Goal: Task Accomplishment & Management: Manage account settings

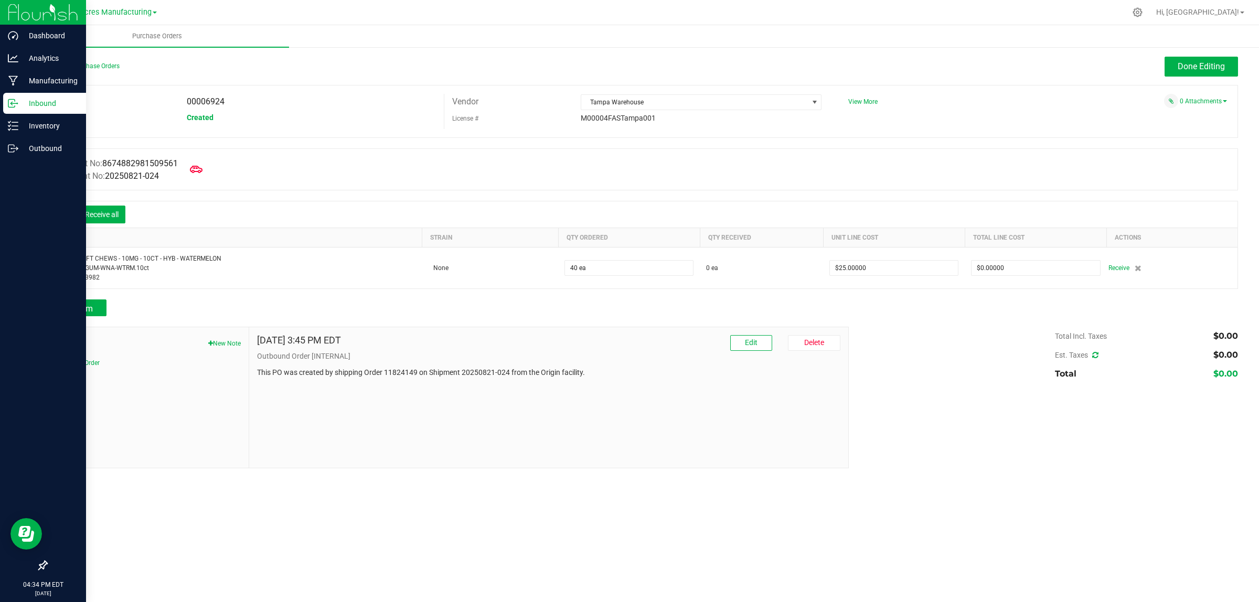
click at [27, 97] on p "Inbound" at bounding box center [49, 103] width 63 height 13
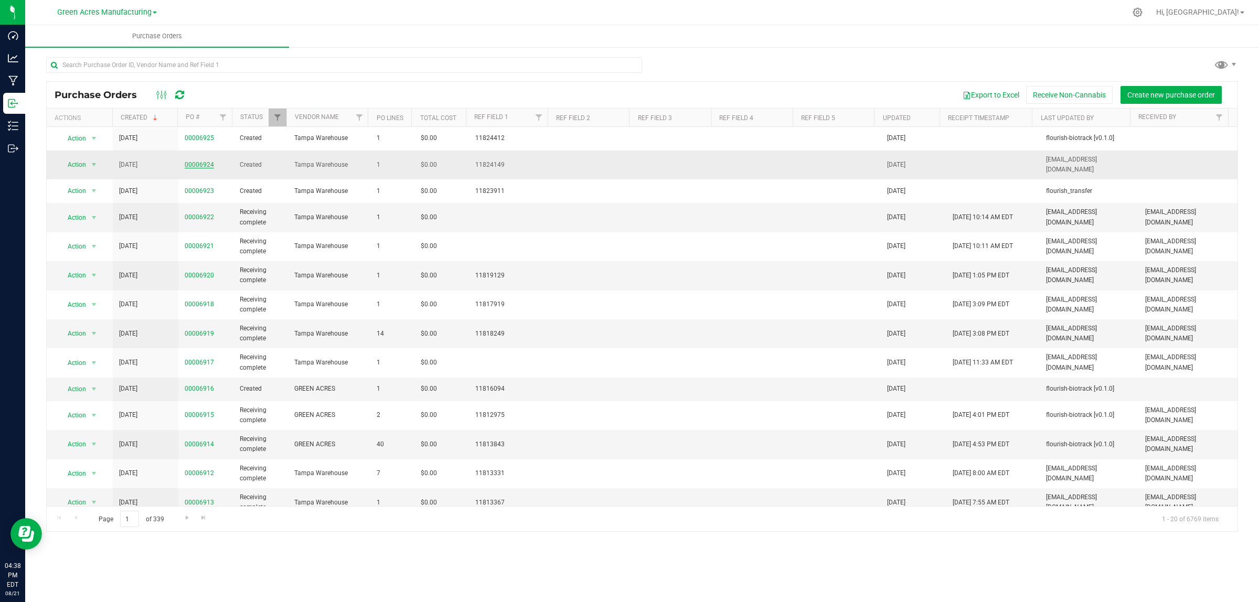
click at [195, 161] on link "00006924" at bounding box center [199, 164] width 29 height 7
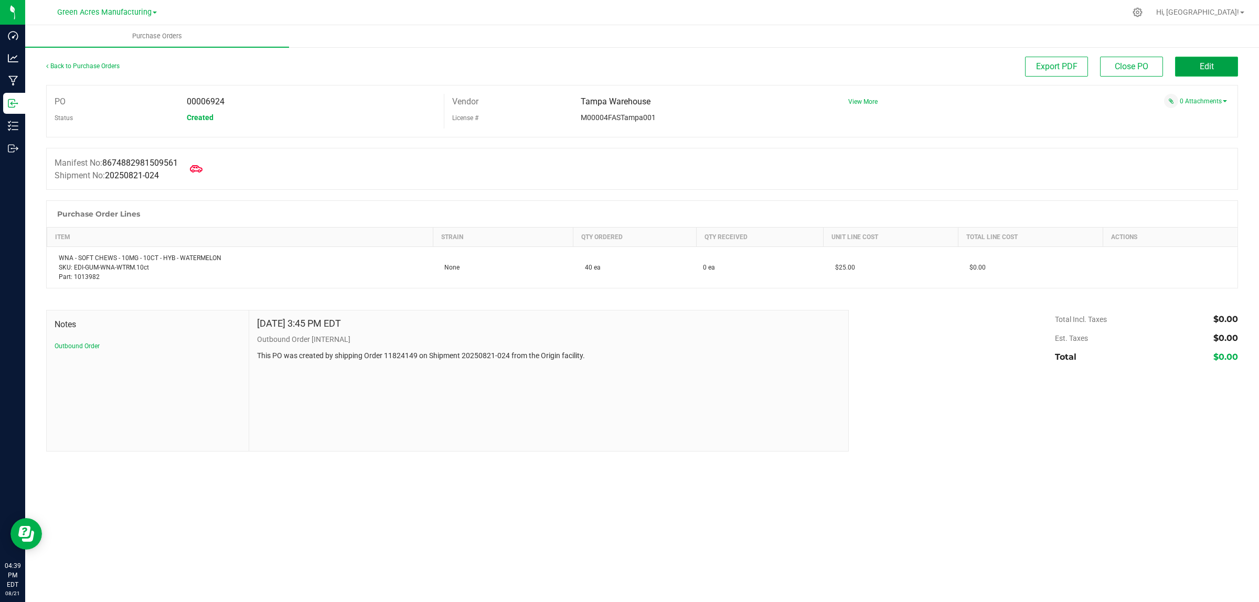
click at [1205, 59] on button "Edit" at bounding box center [1206, 67] width 63 height 20
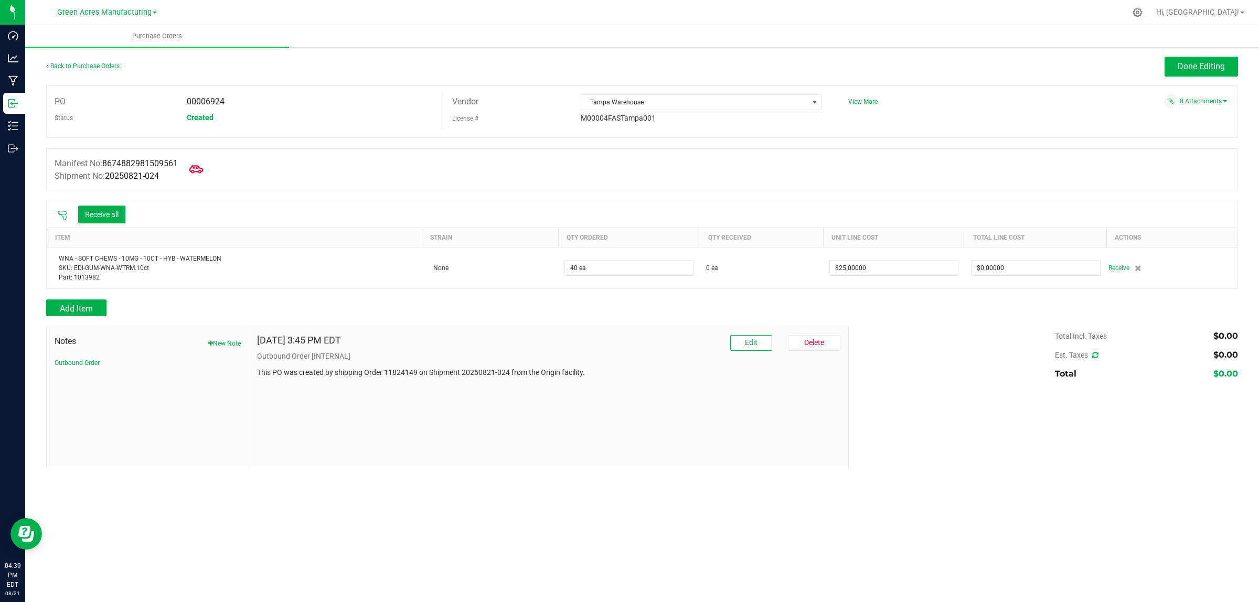
click at [203, 169] on icon at bounding box center [196, 170] width 14 height 14
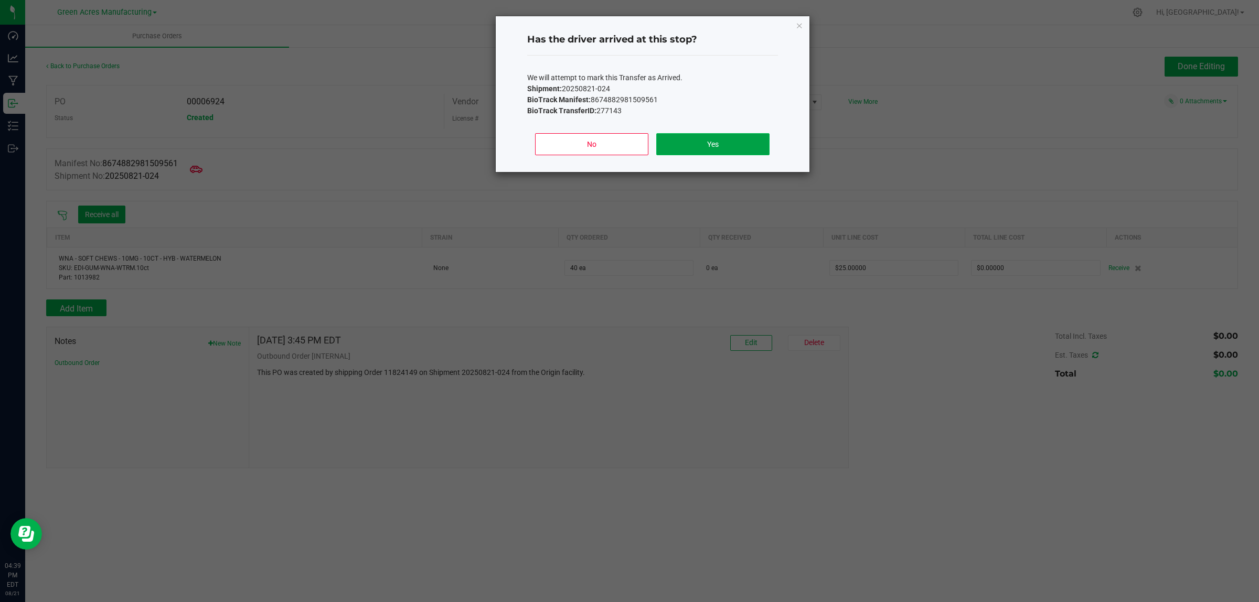
click at [712, 145] on button "Yes" at bounding box center [712, 144] width 113 height 22
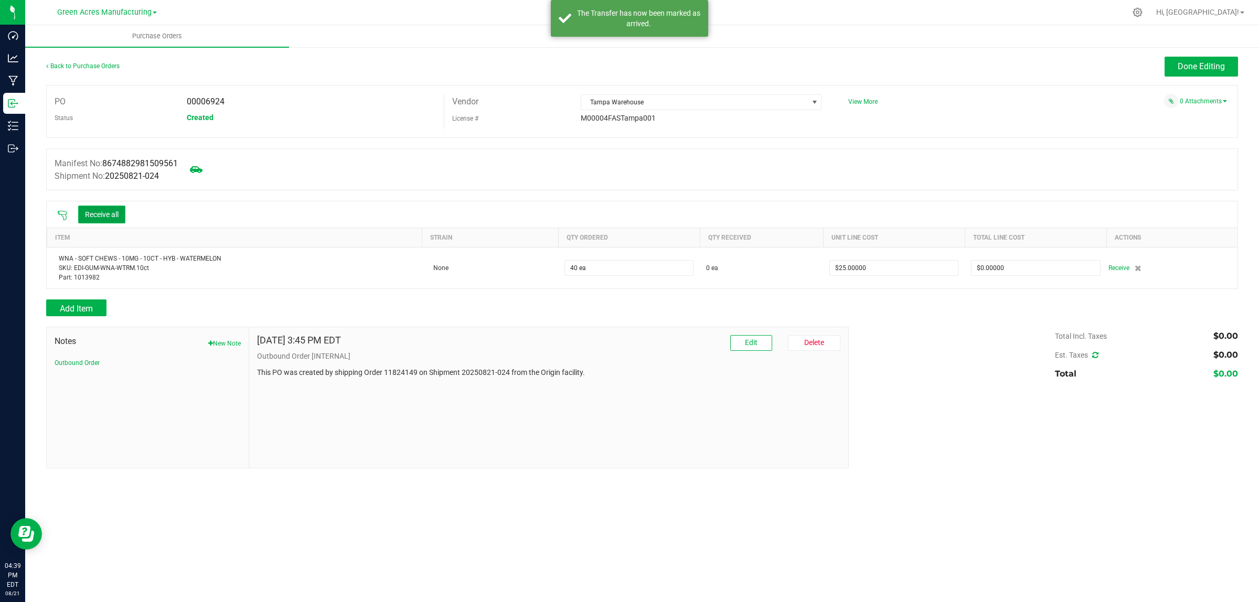
click at [110, 216] on button "Receive all" at bounding box center [101, 215] width 47 height 18
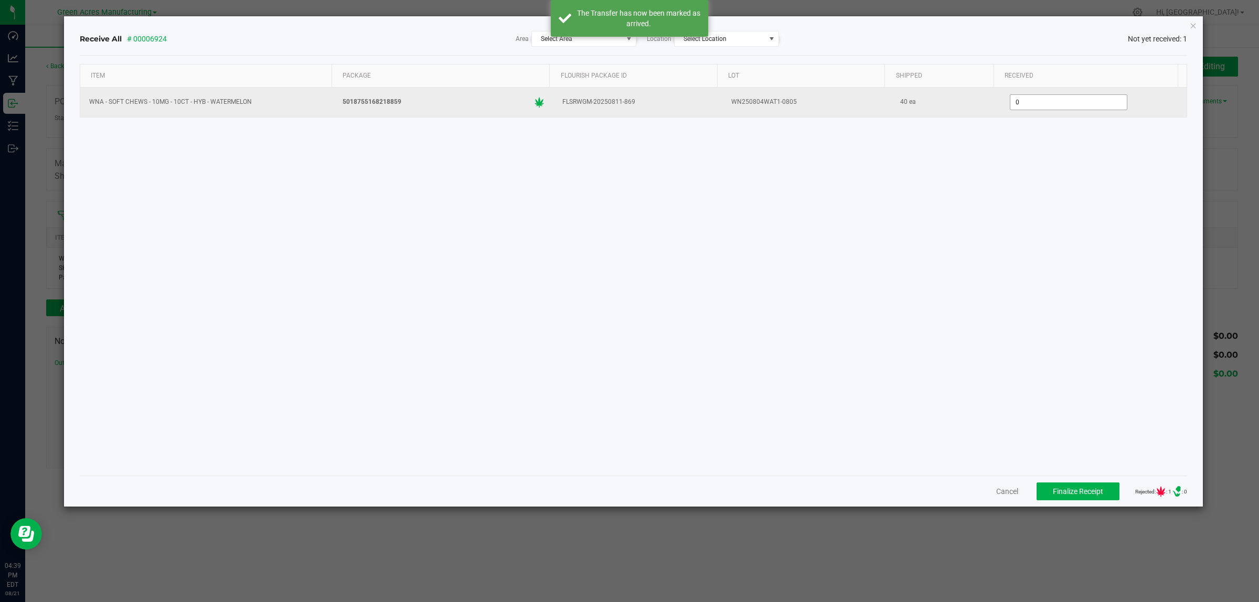
click at [1033, 103] on input "0" at bounding box center [1068, 102] width 116 height 15
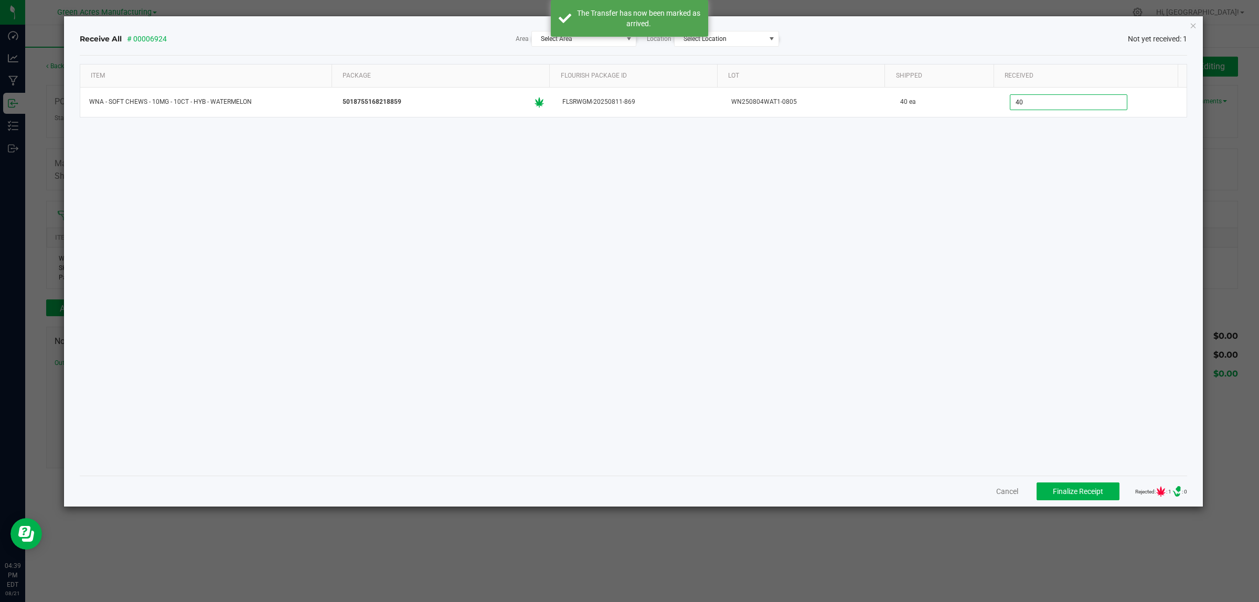
type input "40 ea"
click at [933, 35] on div "Receive All # 00006924 Area Select Area Location Select Location Not yet receiv…" at bounding box center [634, 39] width 1108 height 16
click at [595, 41] on span "Select Area" at bounding box center [577, 38] width 91 height 15
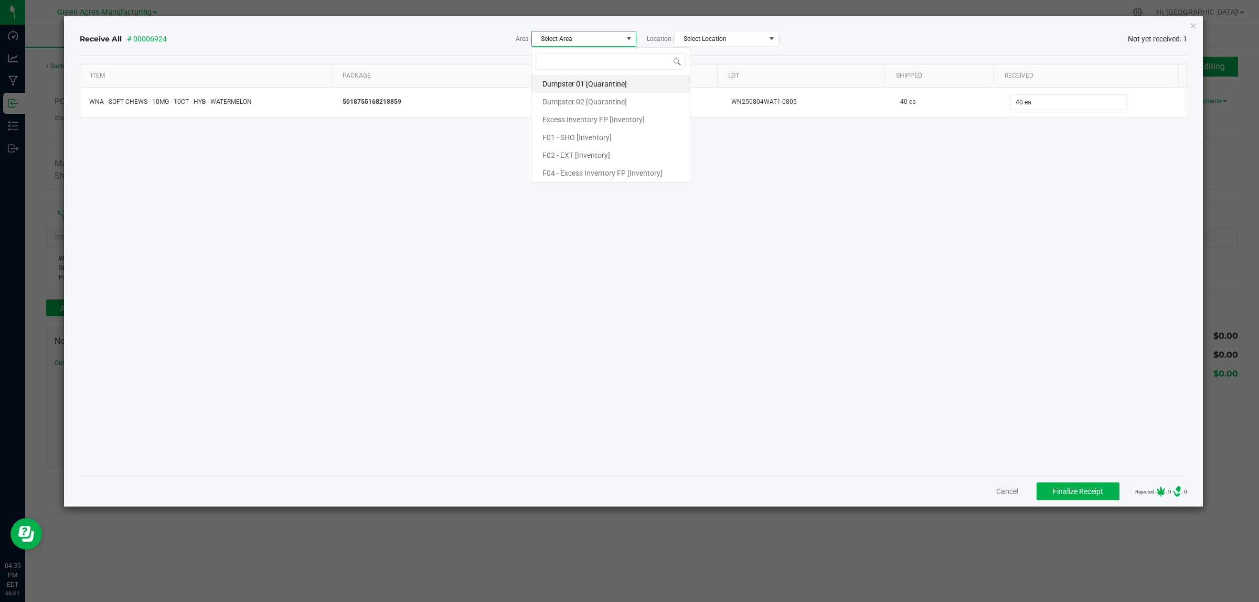
scroll to position [16, 105]
type input "secure"
drag, startPoint x: 602, startPoint y: 85, endPoint x: 649, endPoint y: 68, distance: 50.1
click at [602, 84] on span "Pantry / Secured Vault [Inventory]" at bounding box center [597, 84] width 110 height 16
click at [711, 33] on span "Select Location" at bounding box center [720, 38] width 91 height 15
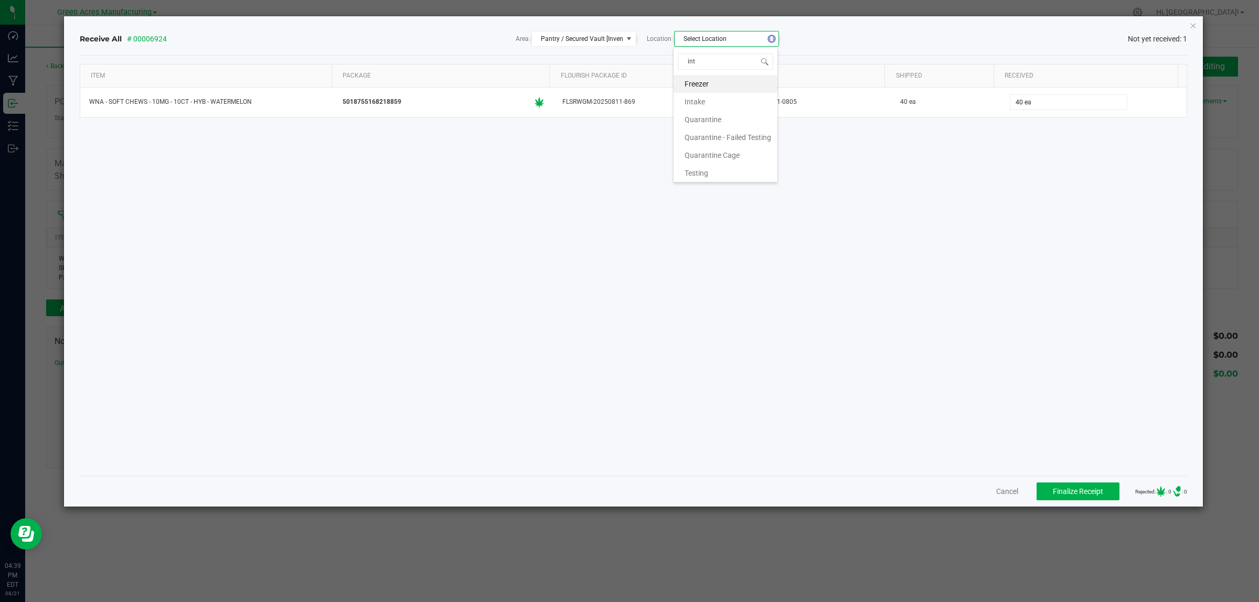
type input "inta"
click at [707, 84] on li "Intake" at bounding box center [726, 84] width 104 height 18
click at [934, 31] on div "Receive All # 00006924 Area Pantry / Secured Vault [Inventory] Location Intake …" at bounding box center [634, 39] width 1108 height 16
click at [1060, 495] on span "Finalize Receipt" at bounding box center [1078, 491] width 50 height 8
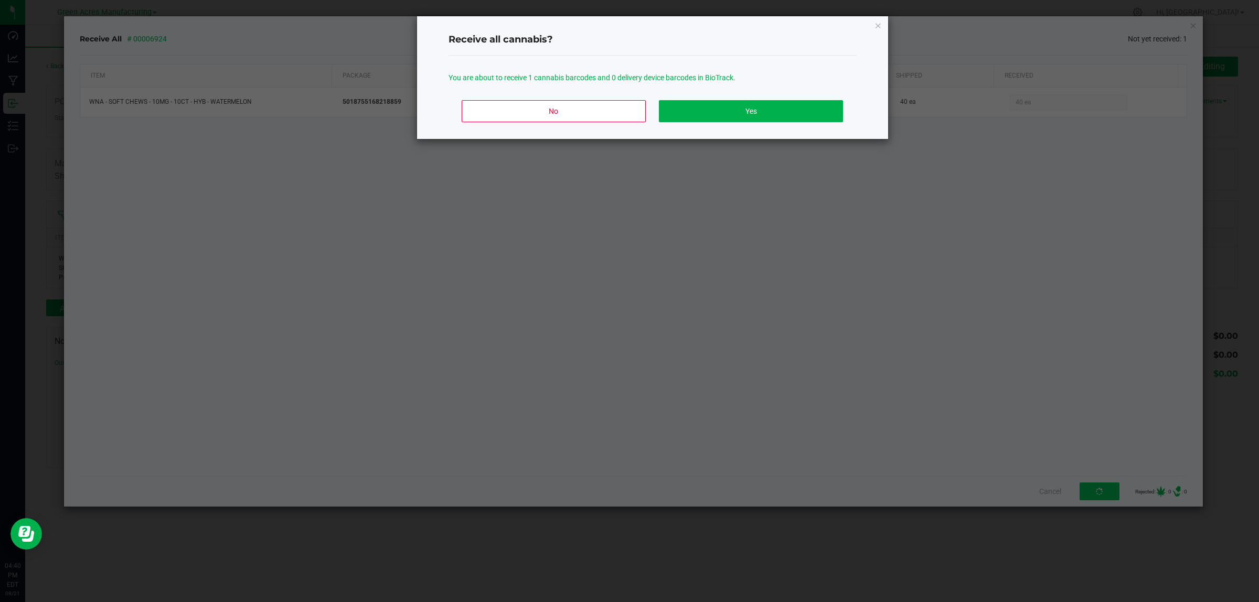
click at [752, 97] on div "No Yes" at bounding box center [653, 115] width 408 height 47
click at [754, 108] on button "Yes" at bounding box center [751, 111] width 184 height 22
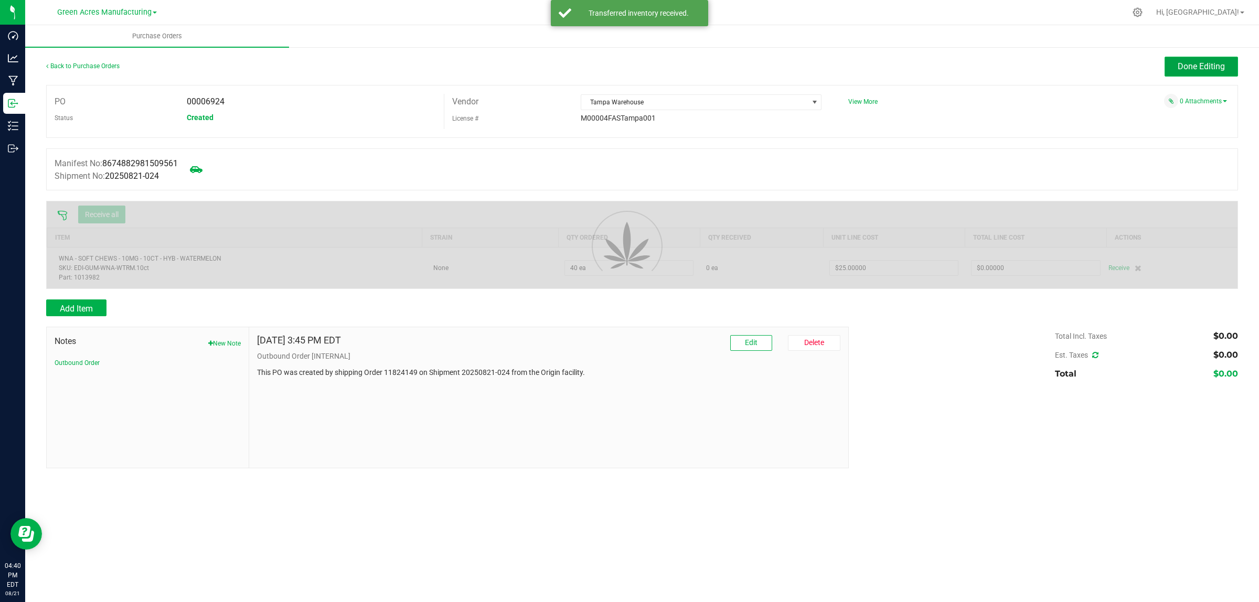
drag, startPoint x: 1215, startPoint y: 67, endPoint x: 757, endPoint y: 3, distance: 462.4
click at [1214, 67] on span "Done Editing" at bounding box center [1201, 66] width 47 height 10
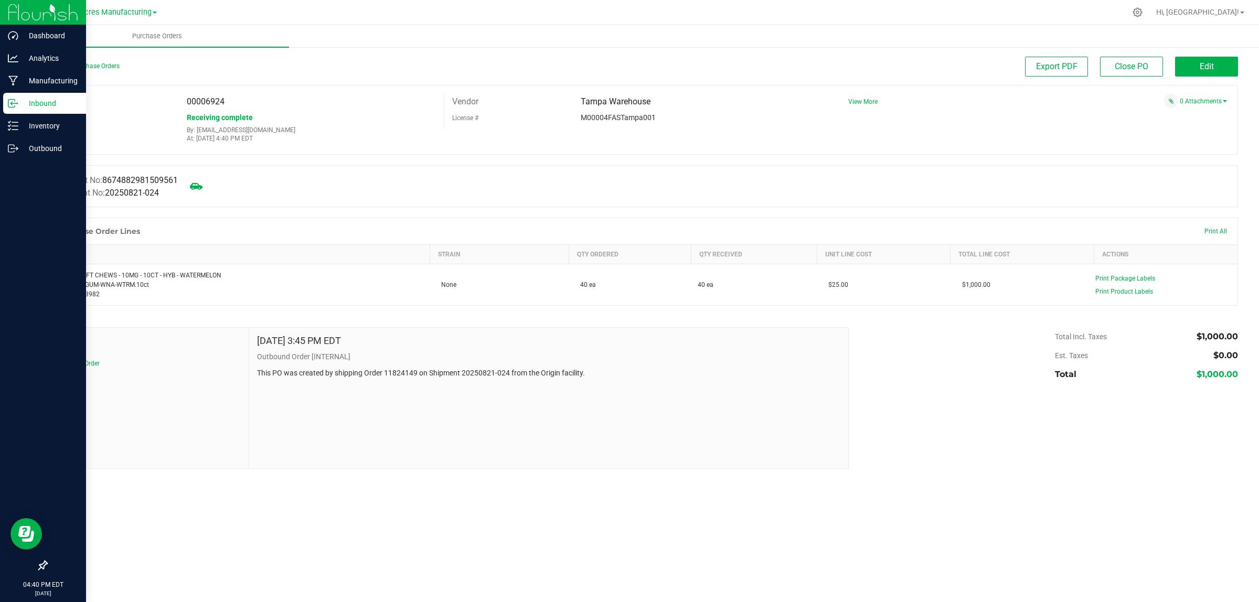
click at [10, 102] on icon at bounding box center [13, 103] width 10 height 10
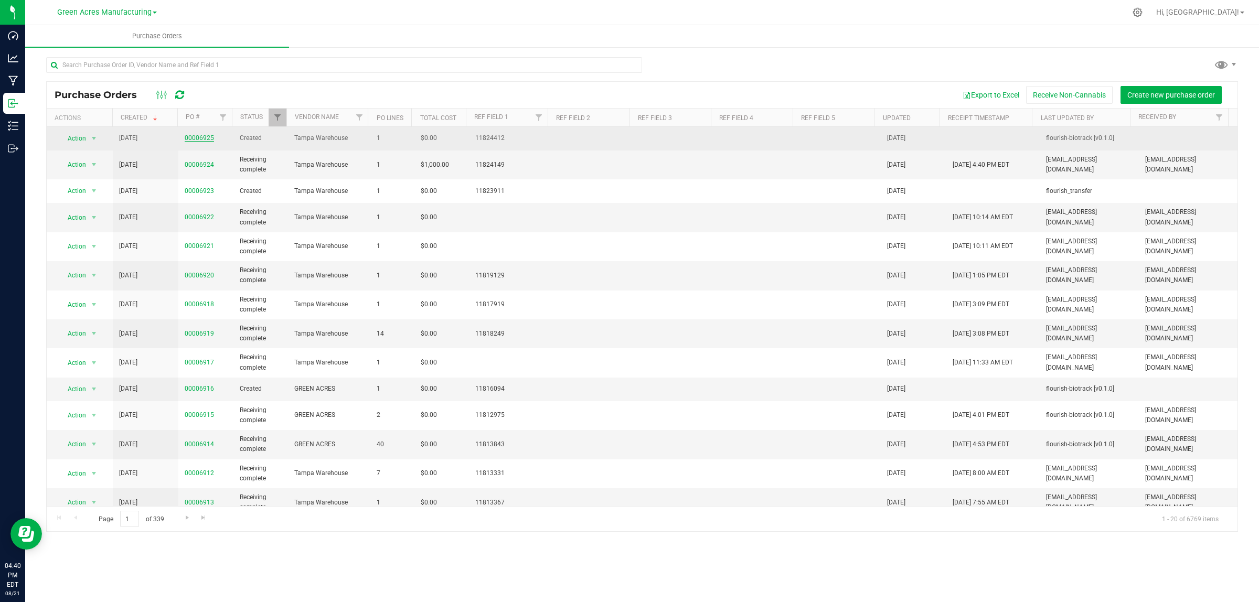
click at [195, 139] on link "00006925" at bounding box center [199, 137] width 29 height 7
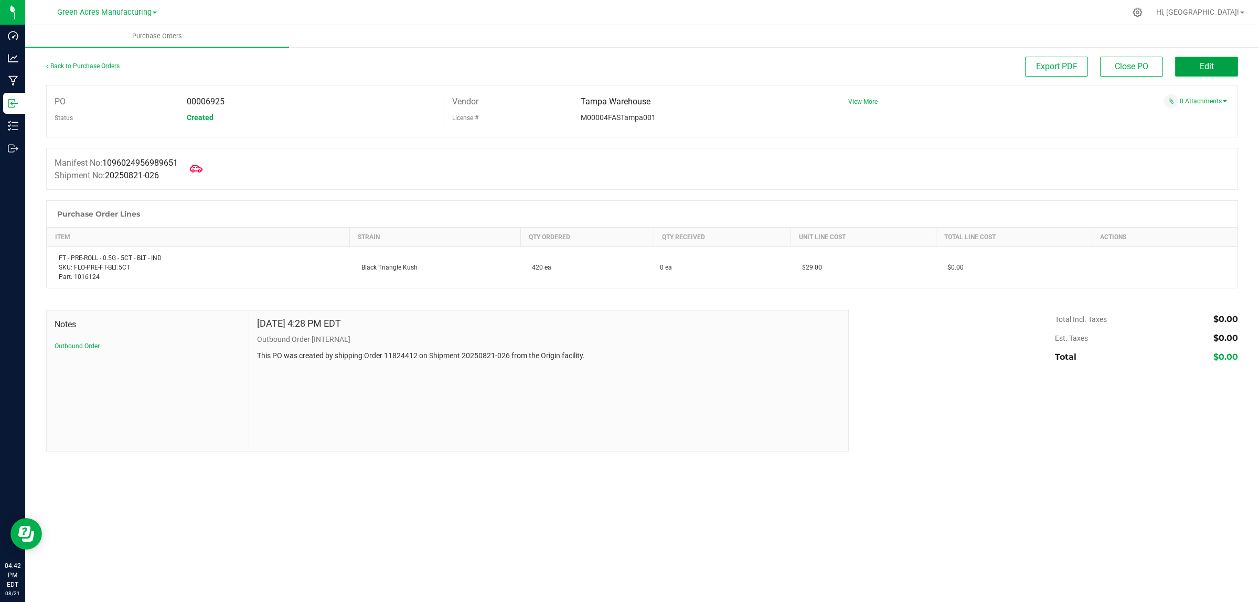
click at [1222, 69] on button "Edit" at bounding box center [1206, 67] width 63 height 20
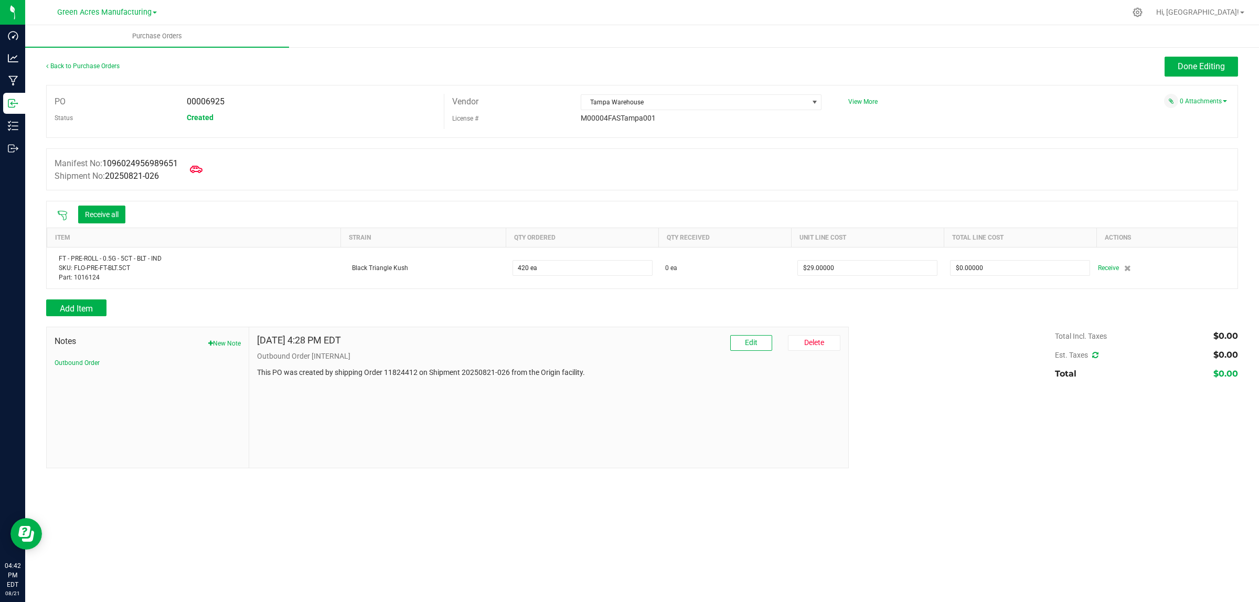
click at [199, 169] on icon at bounding box center [196, 169] width 13 height 13
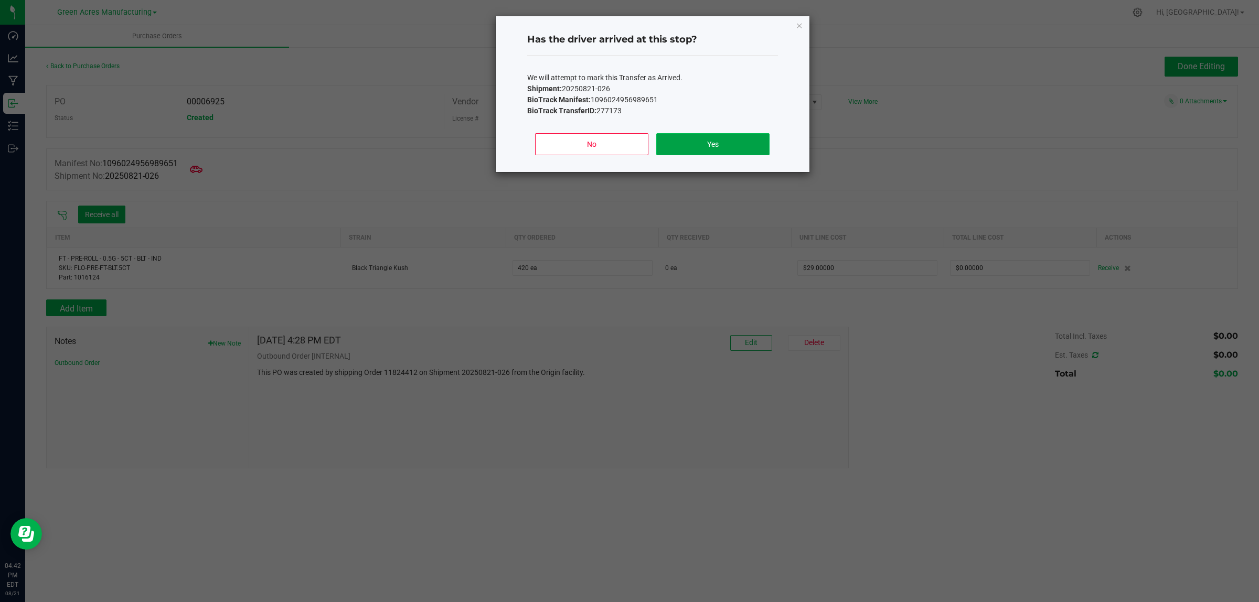
click at [727, 148] on button "Yes" at bounding box center [712, 144] width 113 height 22
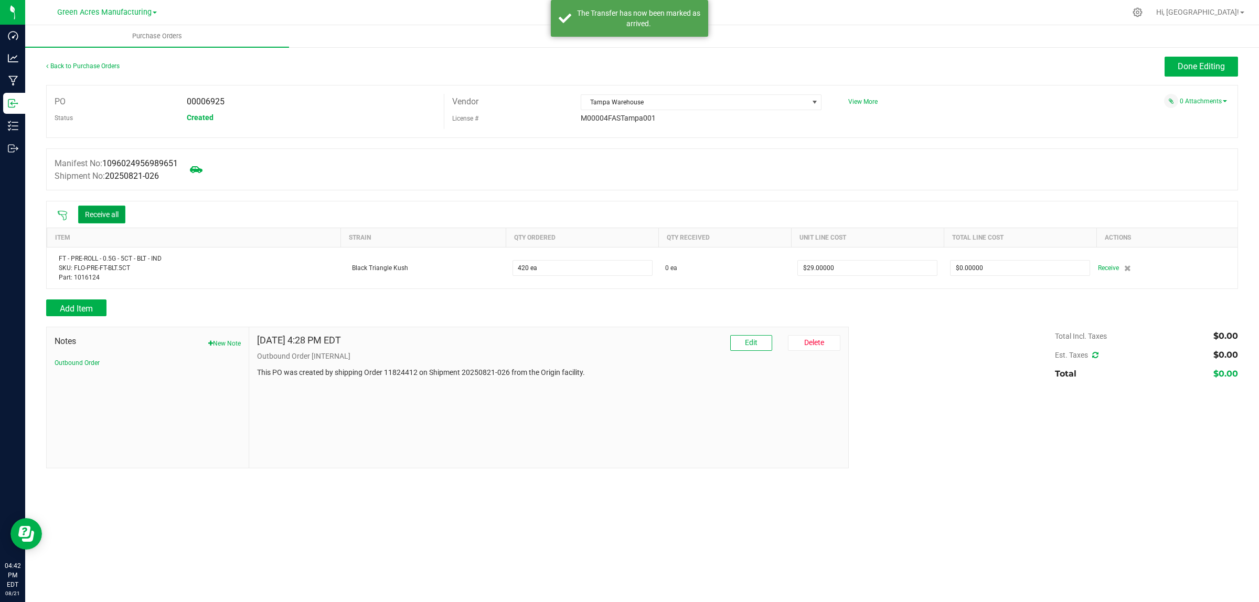
click at [110, 214] on button "Receive all" at bounding box center [101, 215] width 47 height 18
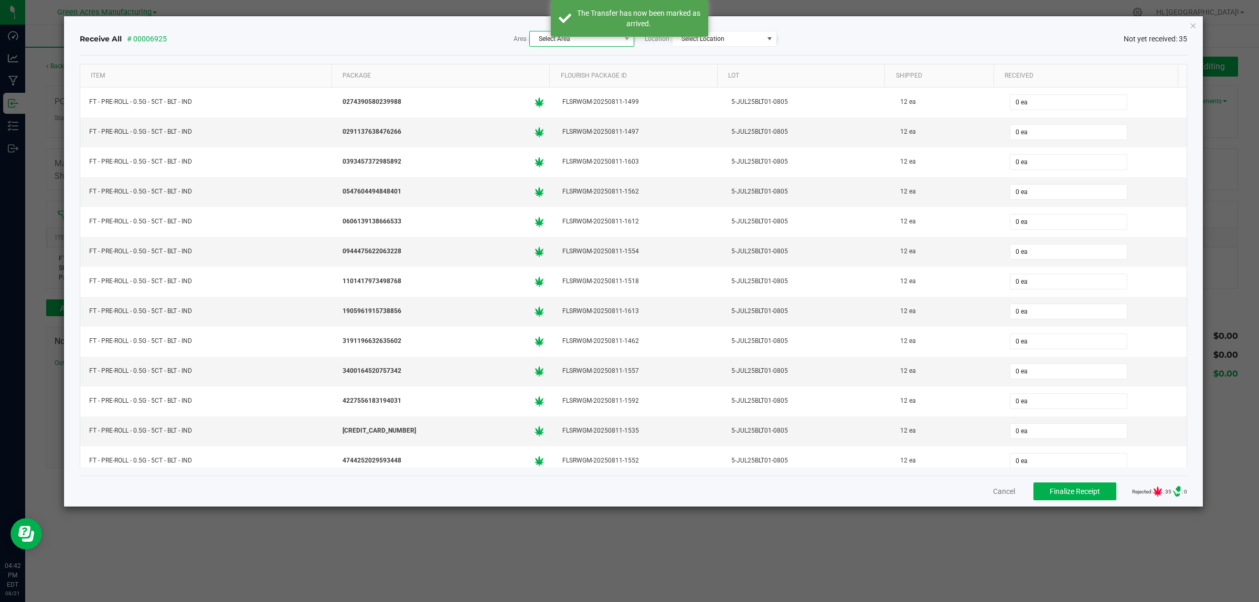
click at [571, 45] on span "Select Area" at bounding box center [575, 38] width 91 height 15
type input "secure"
click at [604, 85] on span "Pantry / Secured Vault [Inventory]" at bounding box center [595, 84] width 110 height 16
click at [686, 43] on span "Select Location" at bounding box center [718, 38] width 91 height 15
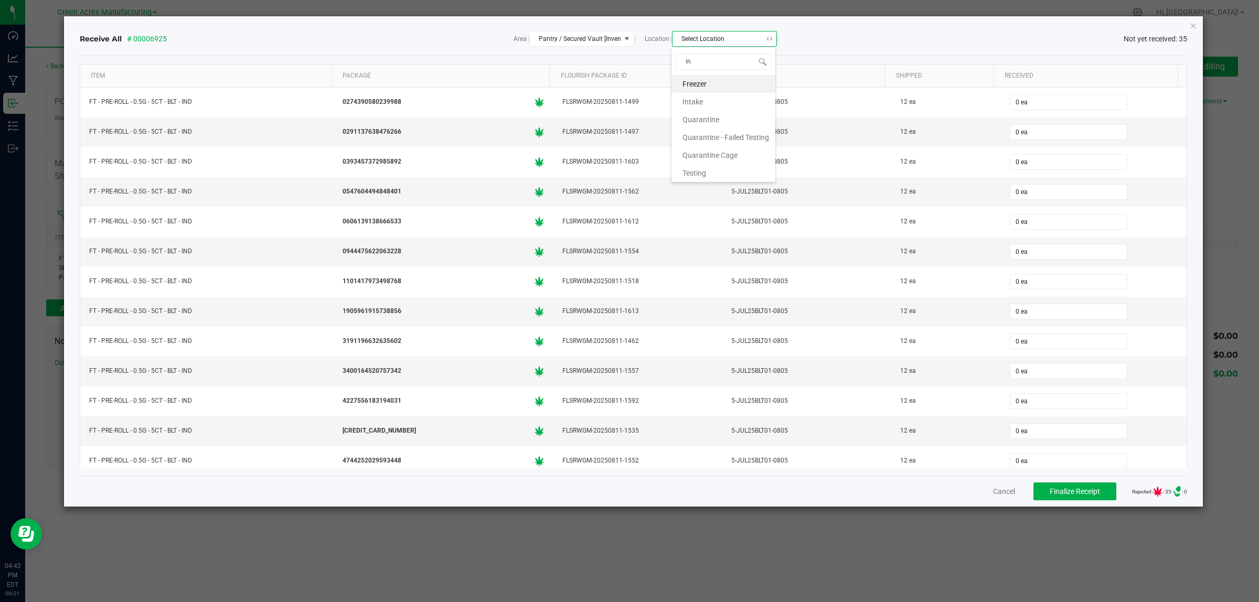
type input "int"
click at [724, 82] on li "Intake" at bounding box center [724, 84] width 104 height 18
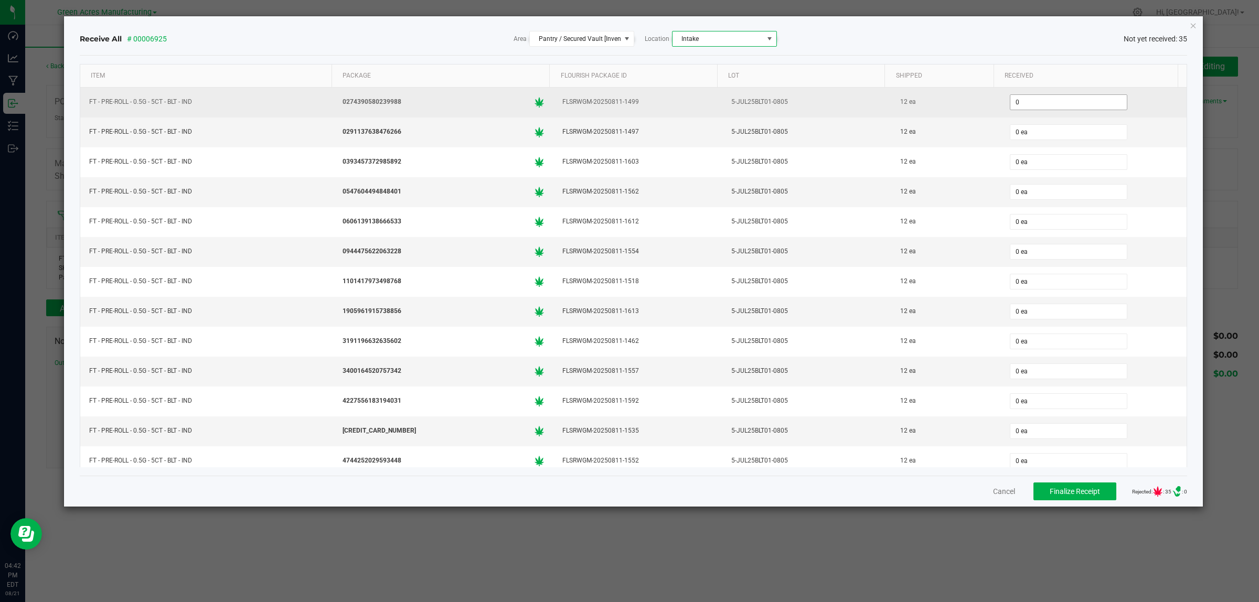
click at [1021, 105] on input "0" at bounding box center [1068, 102] width 116 height 15
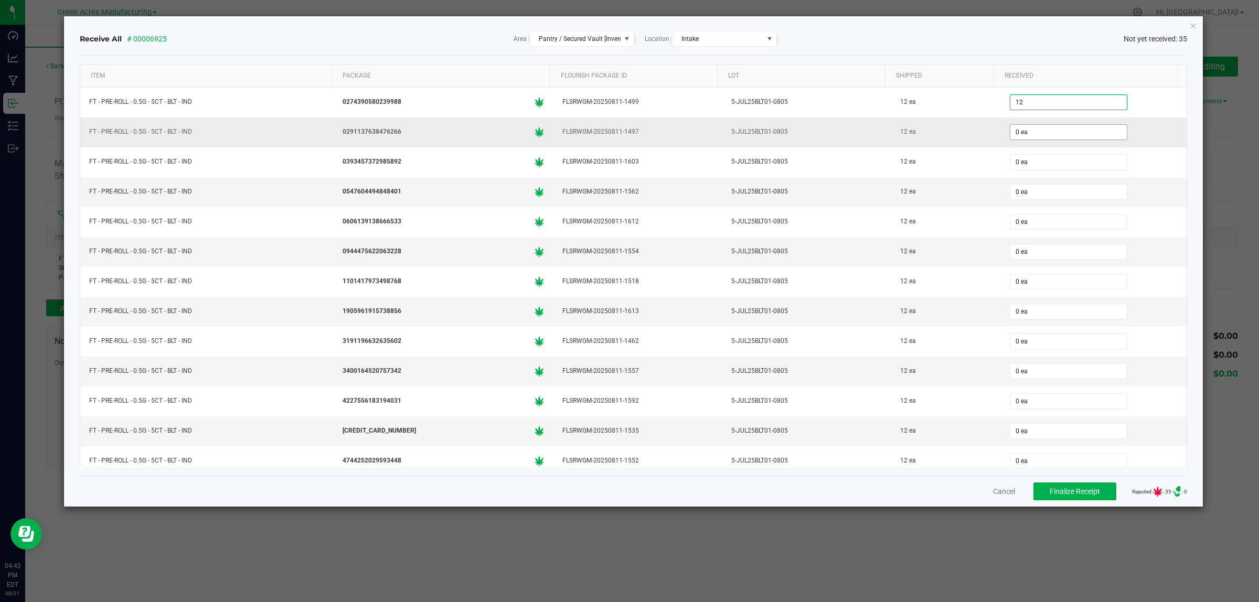
type input "12 ea"
click at [1031, 137] on input "0" at bounding box center [1068, 132] width 116 height 15
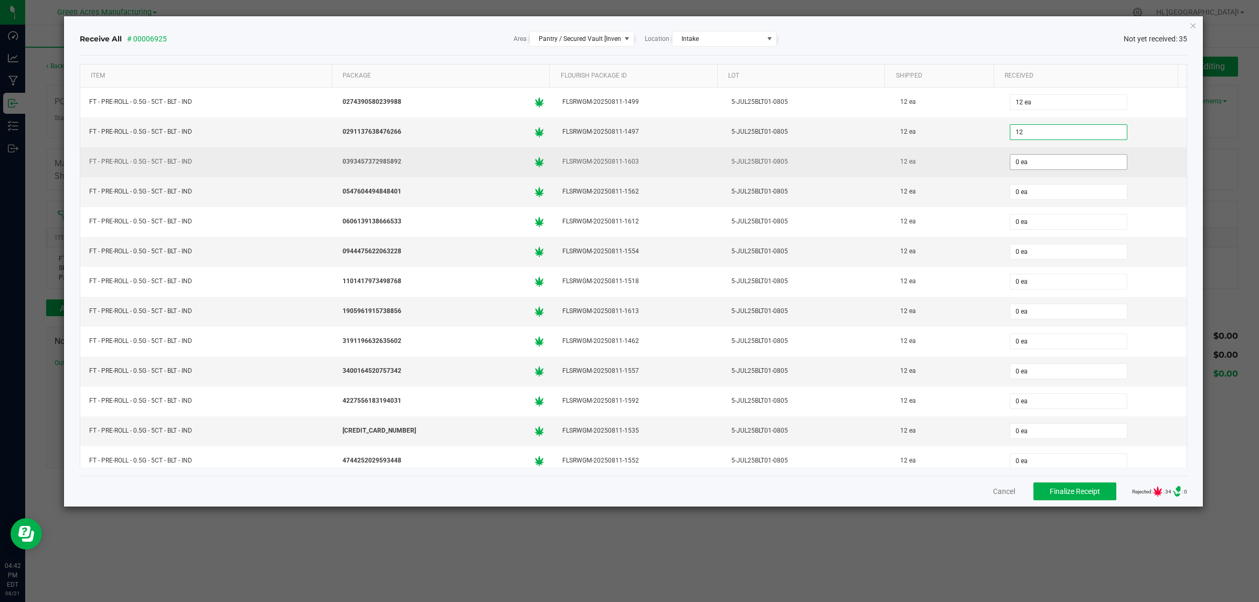
type input "12 ea"
click at [1024, 158] on input "0" at bounding box center [1068, 162] width 116 height 15
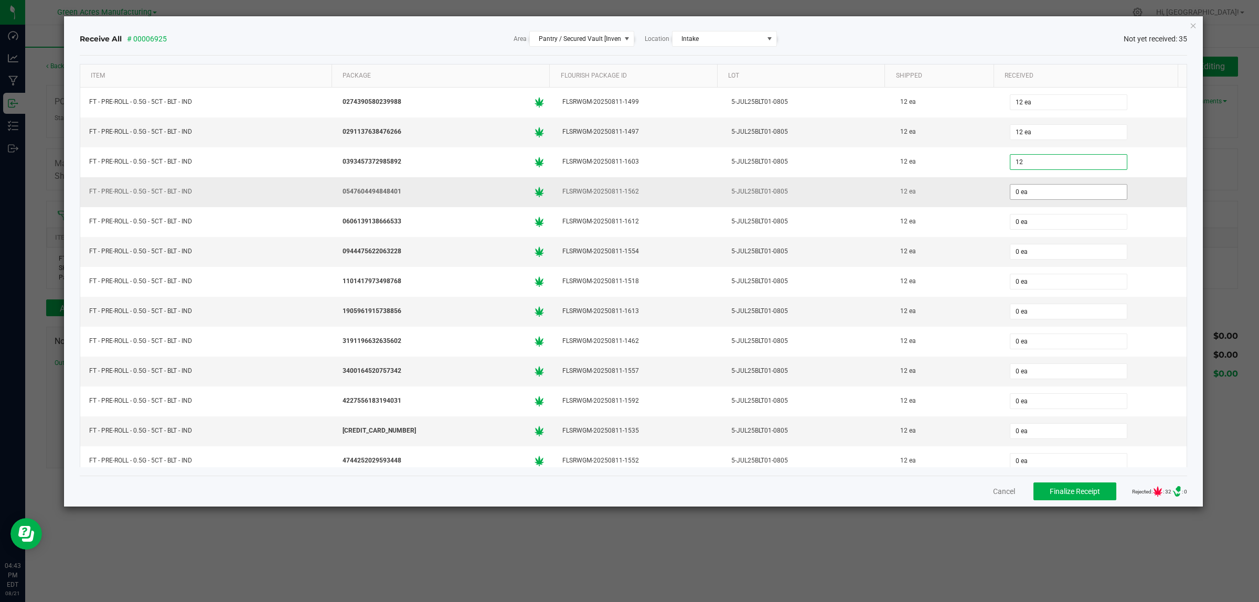
type input "12 ea"
click at [1016, 193] on input "0" at bounding box center [1068, 192] width 116 height 15
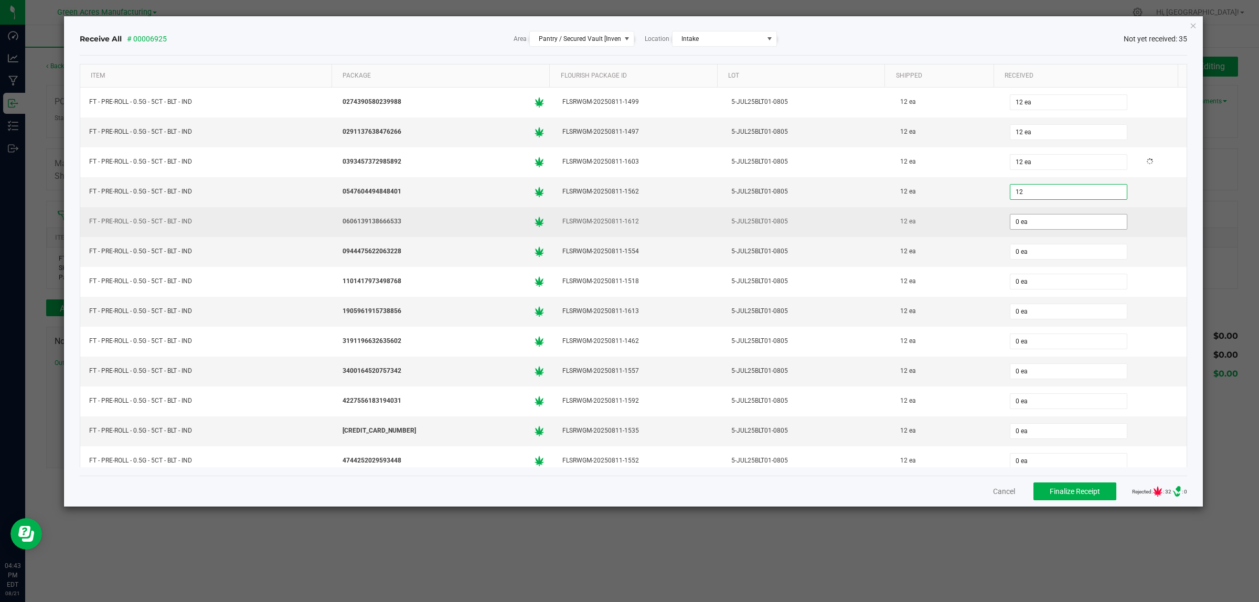
type input "12 ea"
click at [1017, 224] on input "0" at bounding box center [1068, 222] width 116 height 15
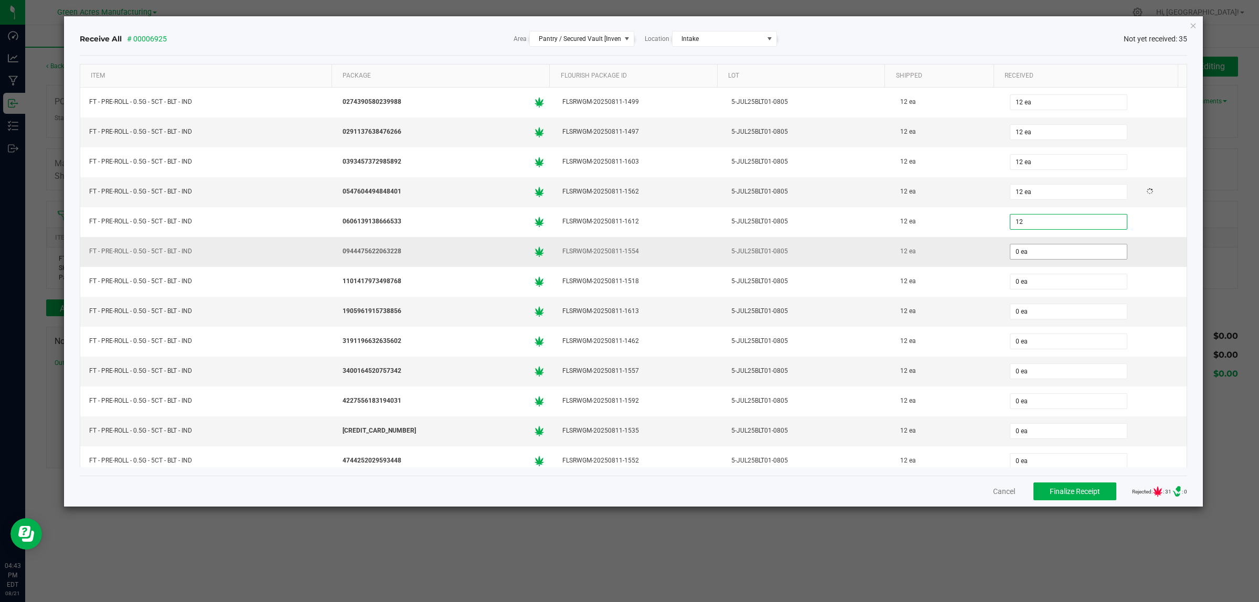
type input "12 ea"
click at [1024, 259] on input "0" at bounding box center [1068, 251] width 116 height 15
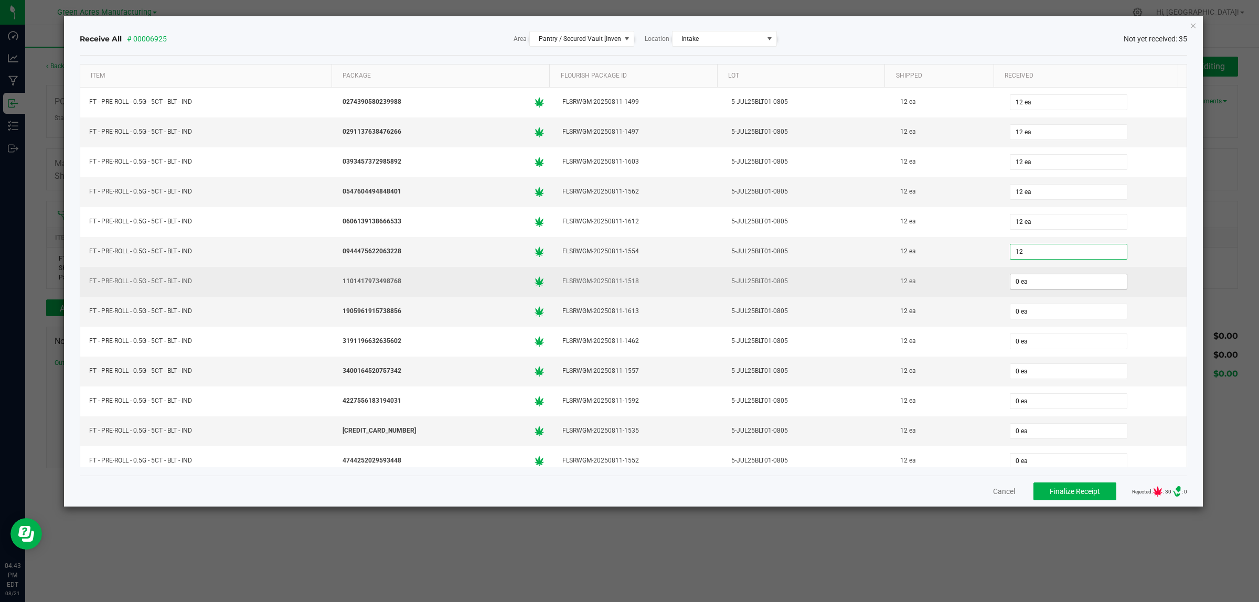
type input "12 ea"
drag, startPoint x: 1010, startPoint y: 282, endPoint x: 986, endPoint y: 290, distance: 24.9
click at [1010, 282] on input "0" at bounding box center [1068, 281] width 116 height 15
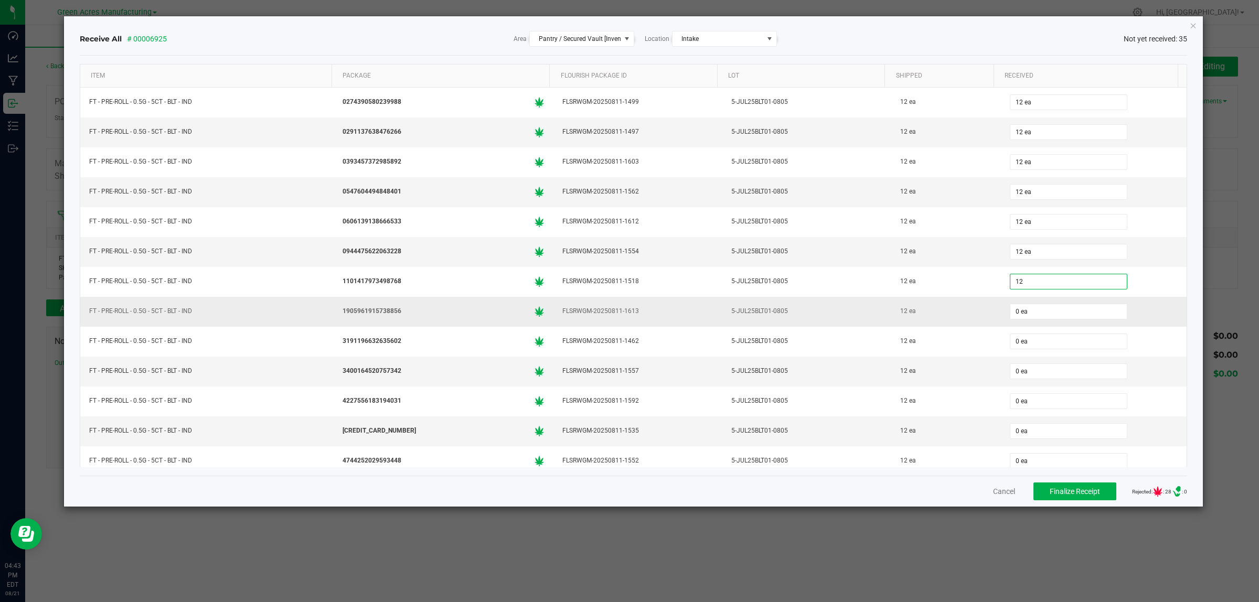
type input "12 ea"
click at [1018, 306] on div "0 ea" at bounding box center [1093, 311] width 173 height 21
click at [1016, 315] on input "0" at bounding box center [1068, 311] width 116 height 15
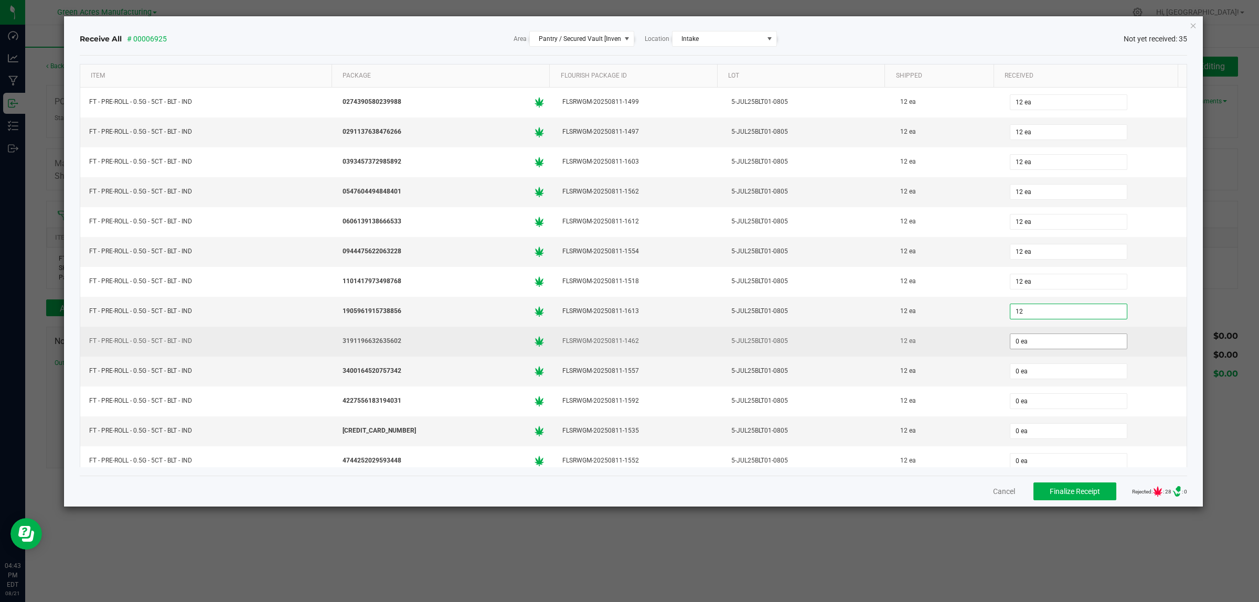
type input "12 ea"
click at [1034, 347] on input "0" at bounding box center [1068, 341] width 116 height 15
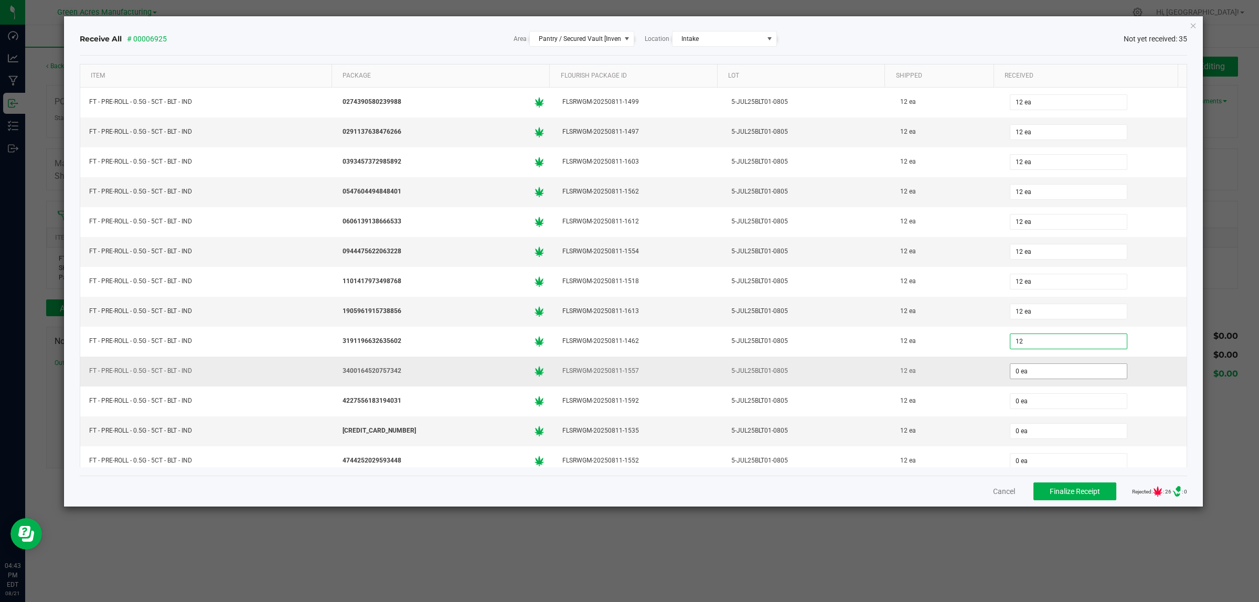
type input "12 ea"
click at [1035, 376] on input "0" at bounding box center [1068, 371] width 116 height 15
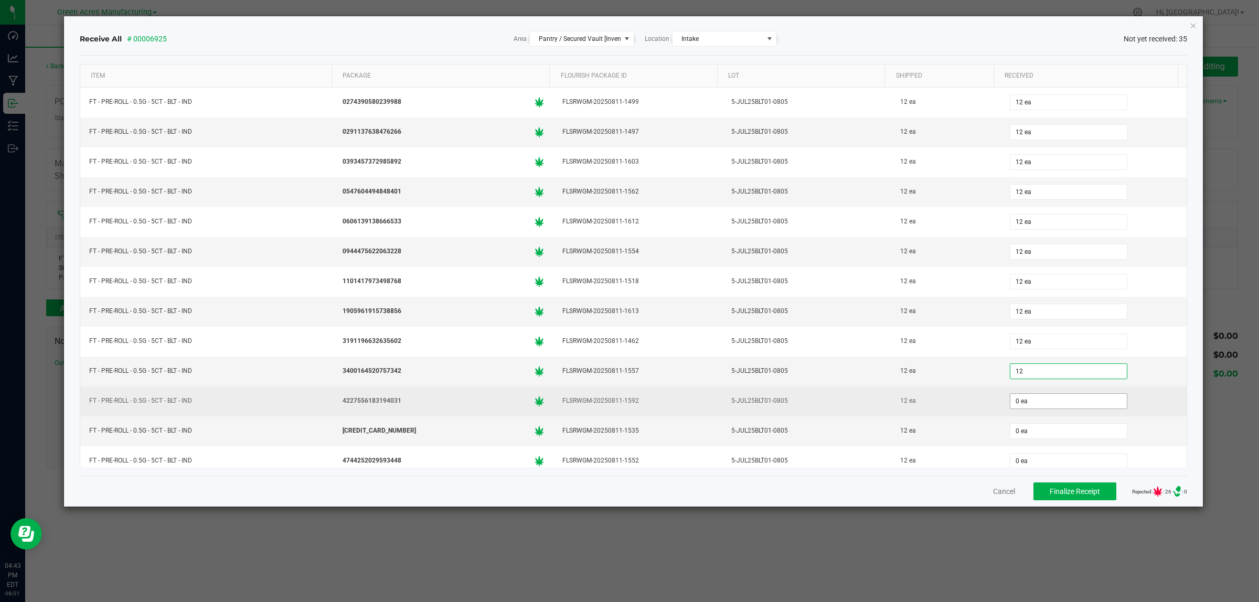
type input "12 ea"
click at [1035, 409] on input "0" at bounding box center [1068, 401] width 116 height 15
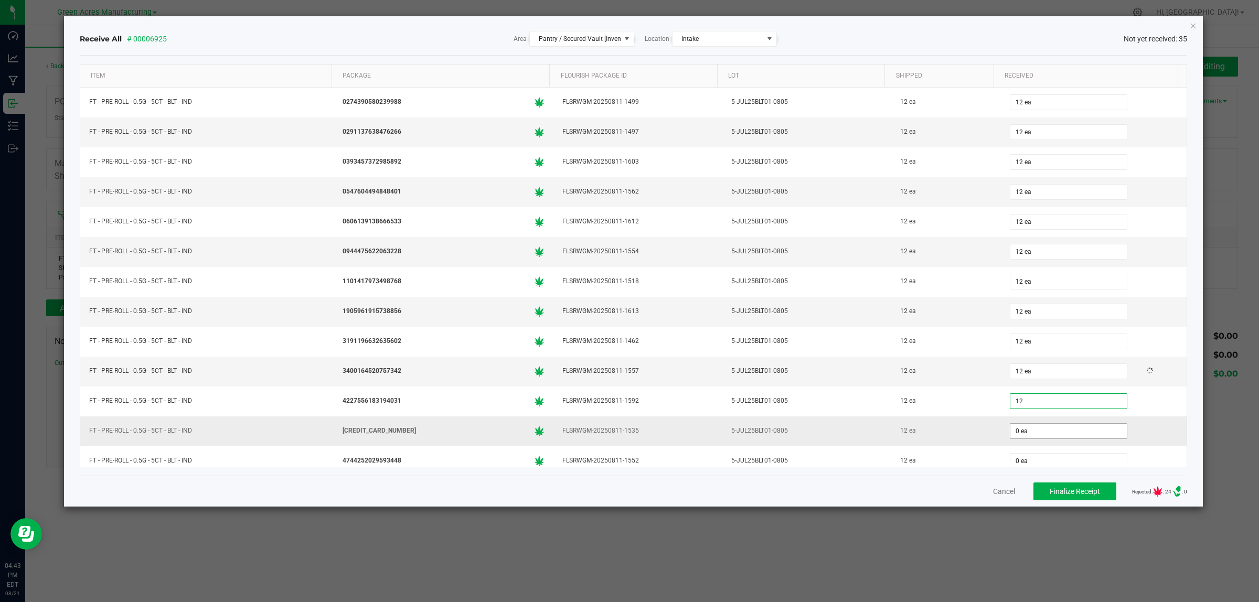
type input "12 ea"
click at [1035, 433] on input "0" at bounding box center [1068, 431] width 116 height 15
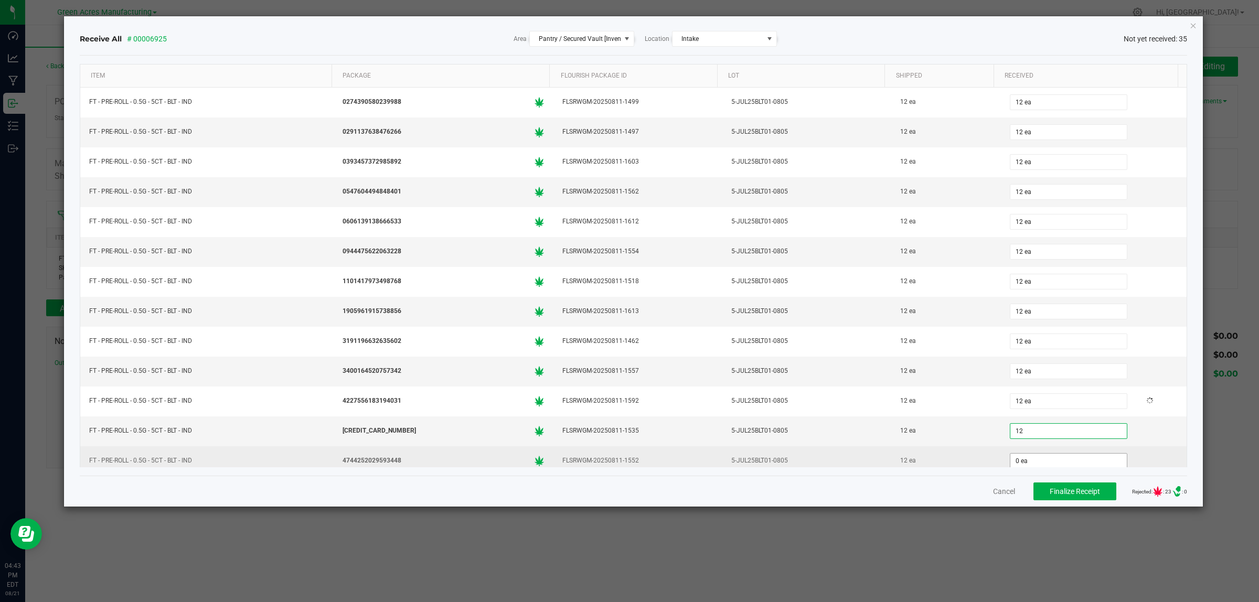
type input "12 ea"
click at [1037, 460] on input "0" at bounding box center [1068, 461] width 116 height 15
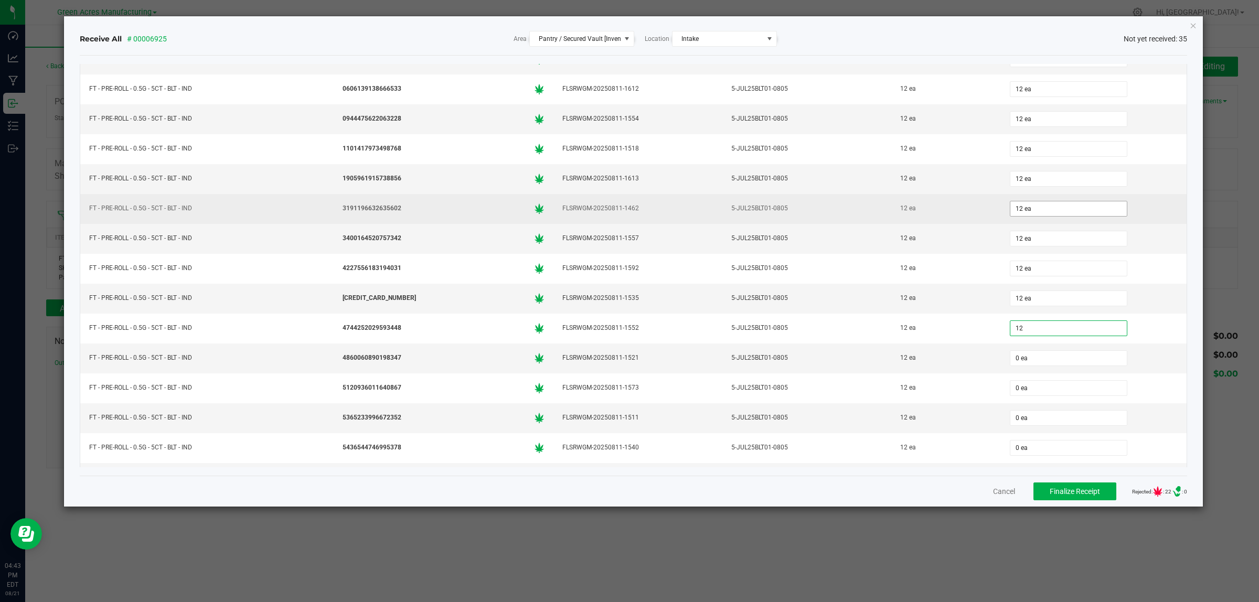
scroll to position [198, 0]
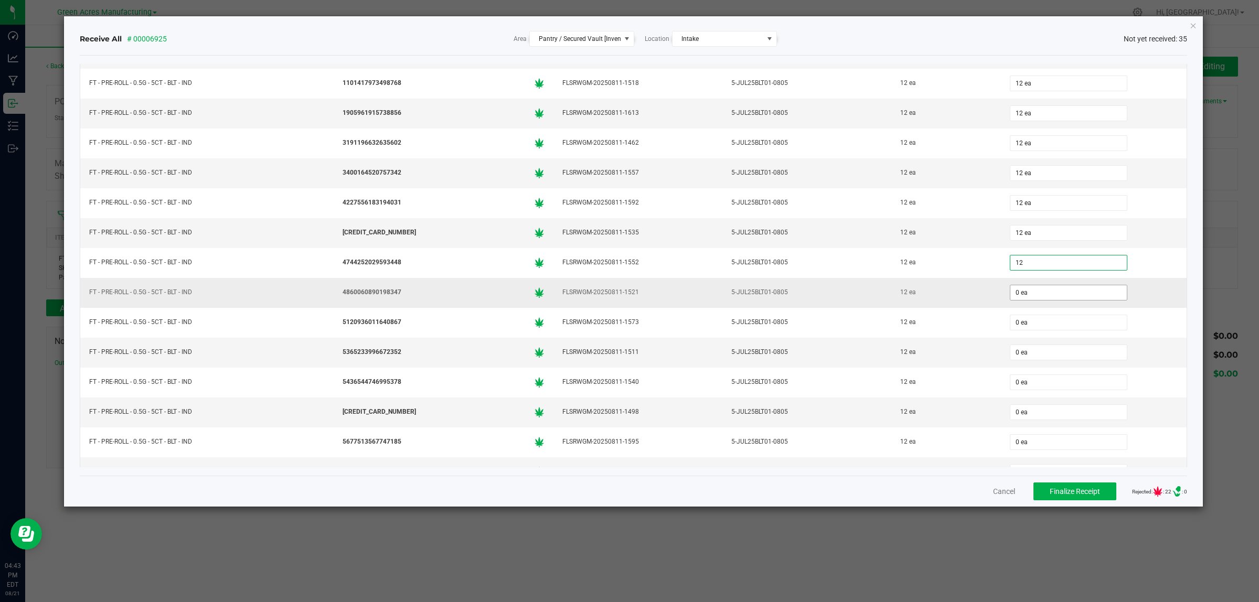
type input "12 ea"
click at [1029, 300] on input "0" at bounding box center [1068, 292] width 116 height 15
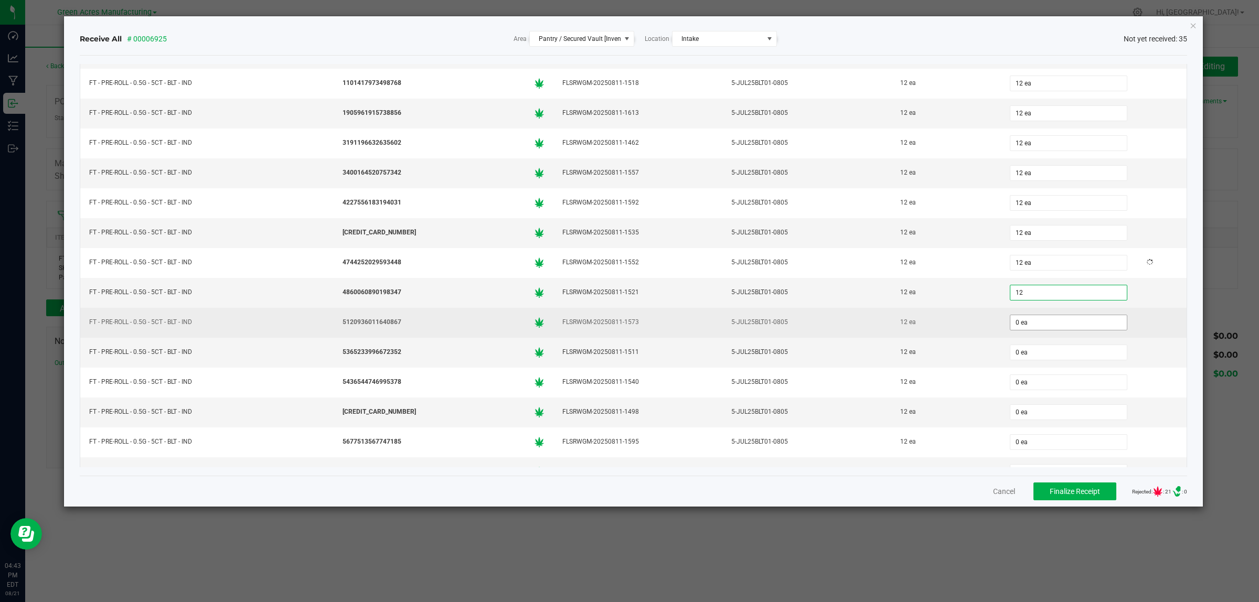
type input "12 ea"
click at [1020, 330] on input "0" at bounding box center [1068, 322] width 116 height 15
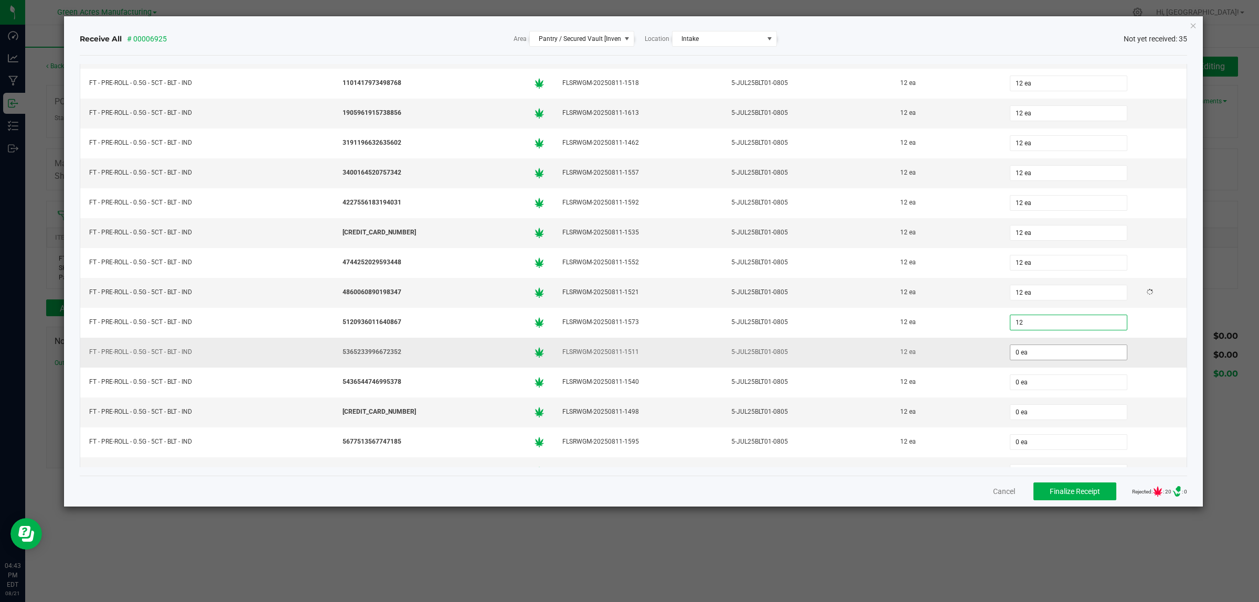
type input "12 ea"
click at [1021, 360] on input "0" at bounding box center [1068, 352] width 116 height 15
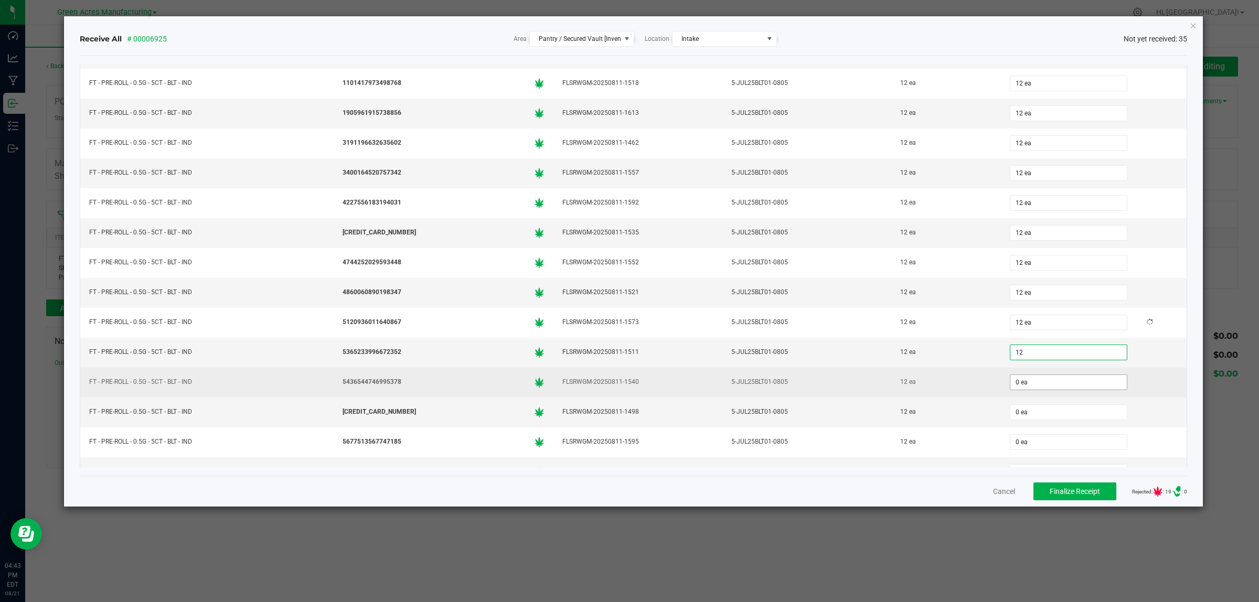
type input "12 ea"
click at [1021, 387] on input "0" at bounding box center [1068, 382] width 116 height 15
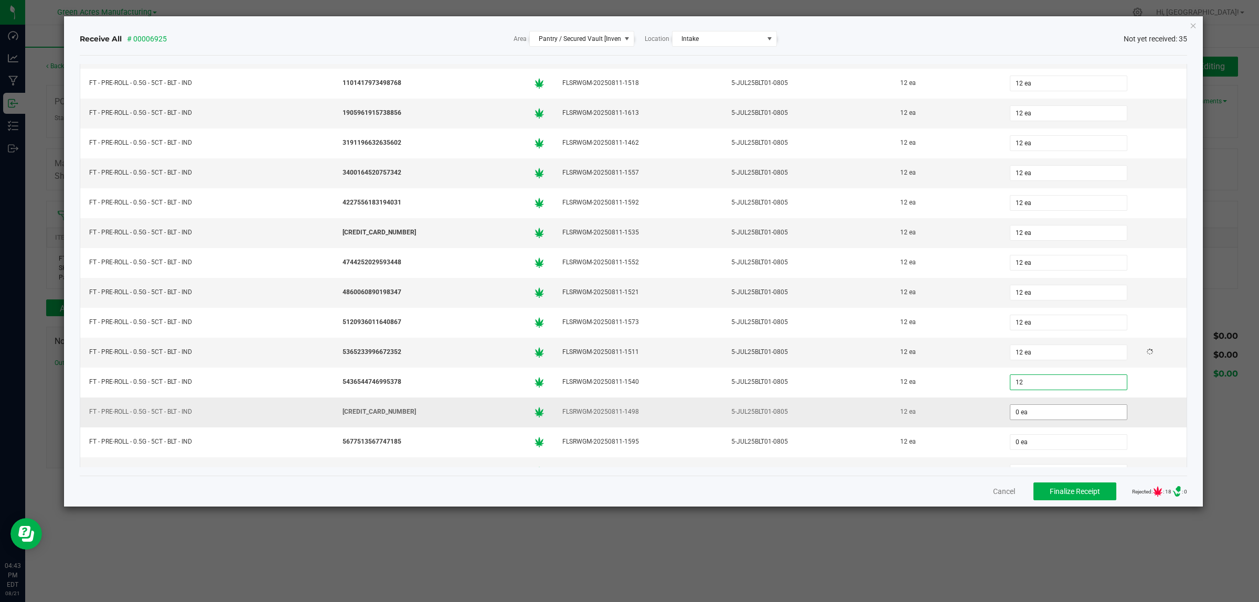
type input "12 ea"
click at [1026, 420] on input "0" at bounding box center [1068, 412] width 116 height 15
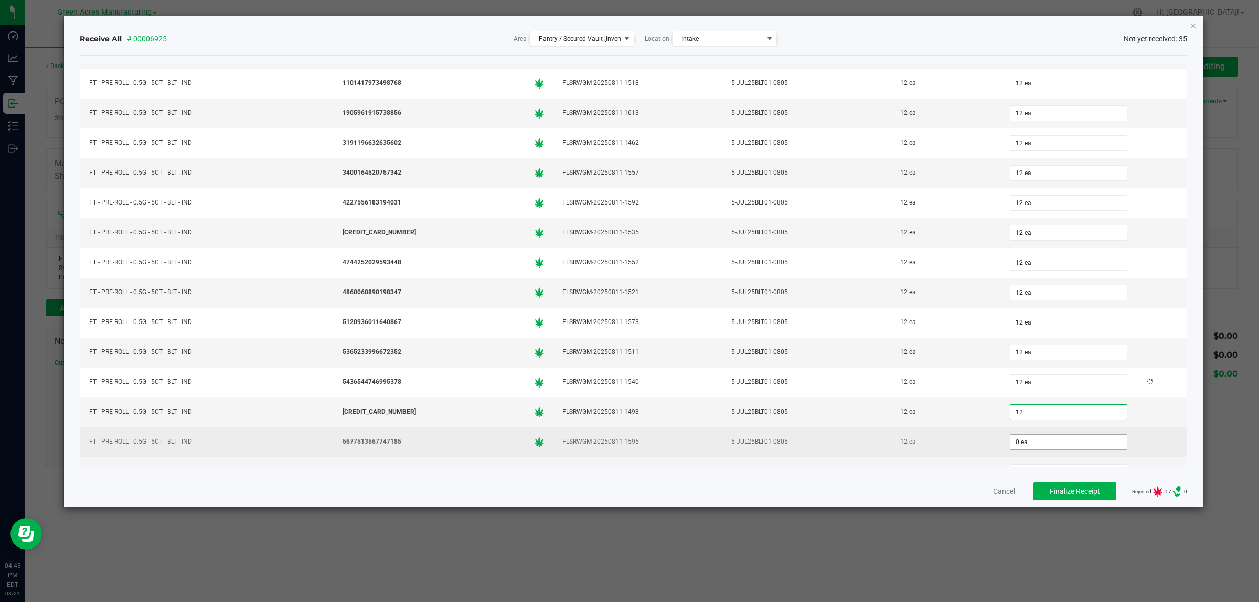
type input "12 ea"
click at [1029, 450] on input "0" at bounding box center [1068, 442] width 116 height 15
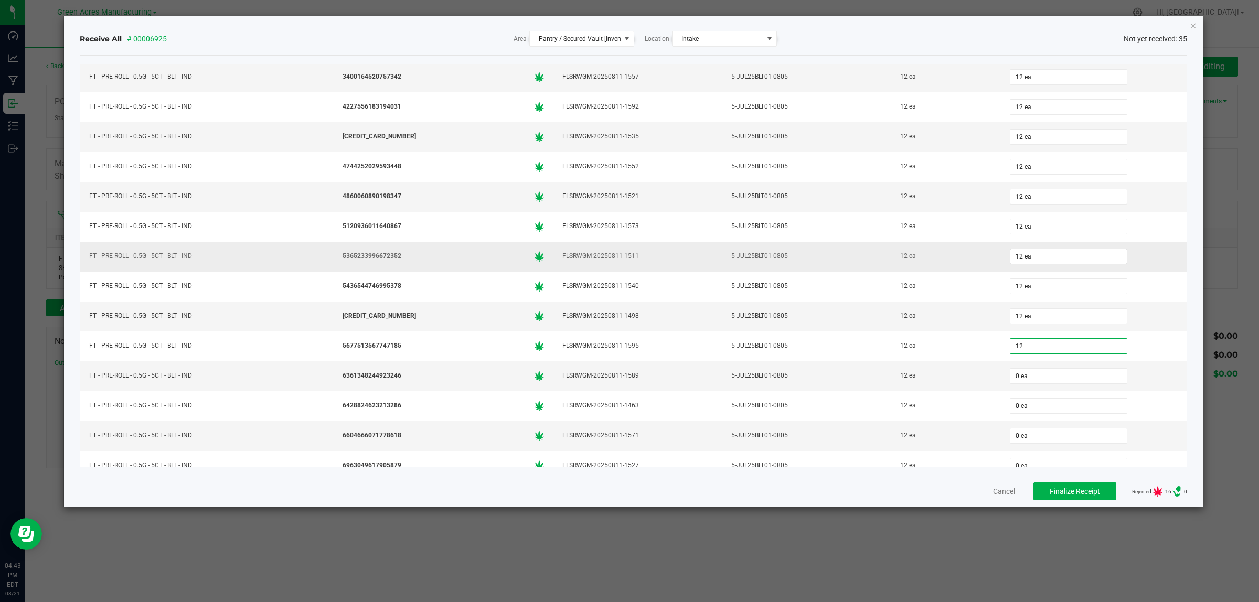
scroll to position [395, 0]
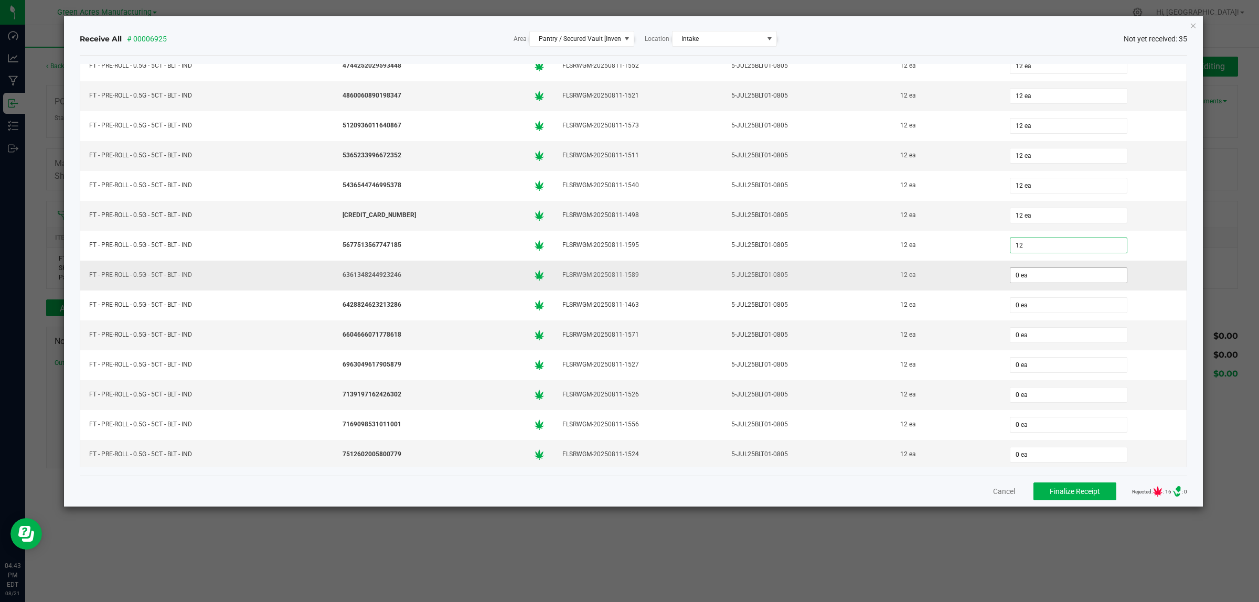
type input "12 ea"
click at [1016, 283] on input "0" at bounding box center [1068, 275] width 116 height 15
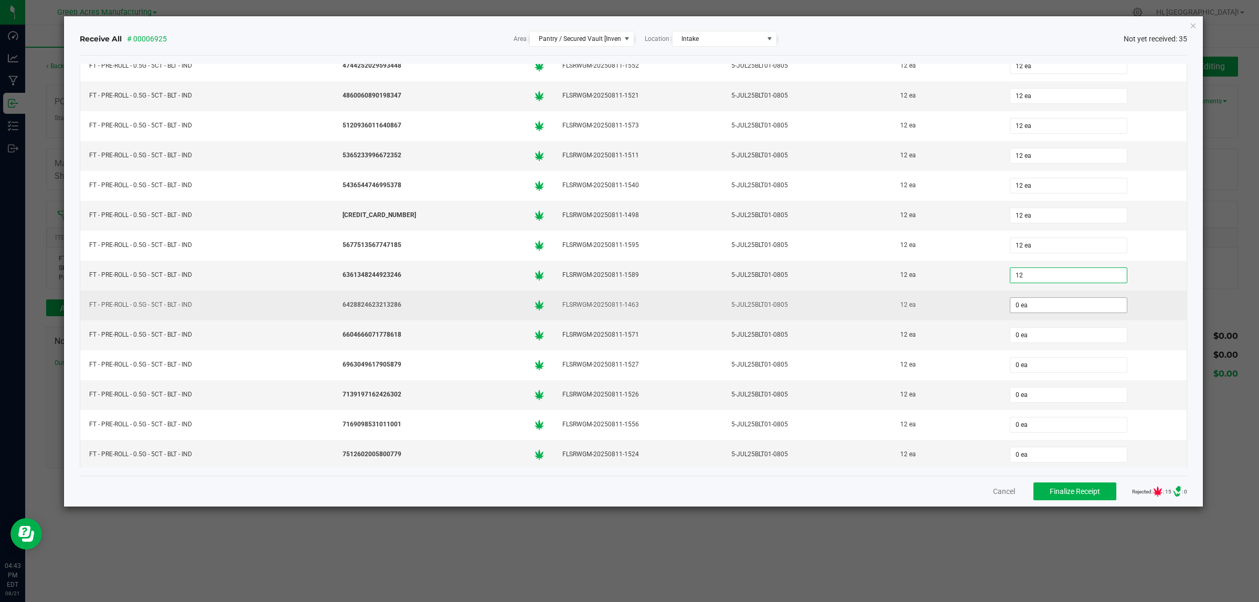
type input "12 ea"
click at [1021, 313] on input "0" at bounding box center [1068, 305] width 116 height 15
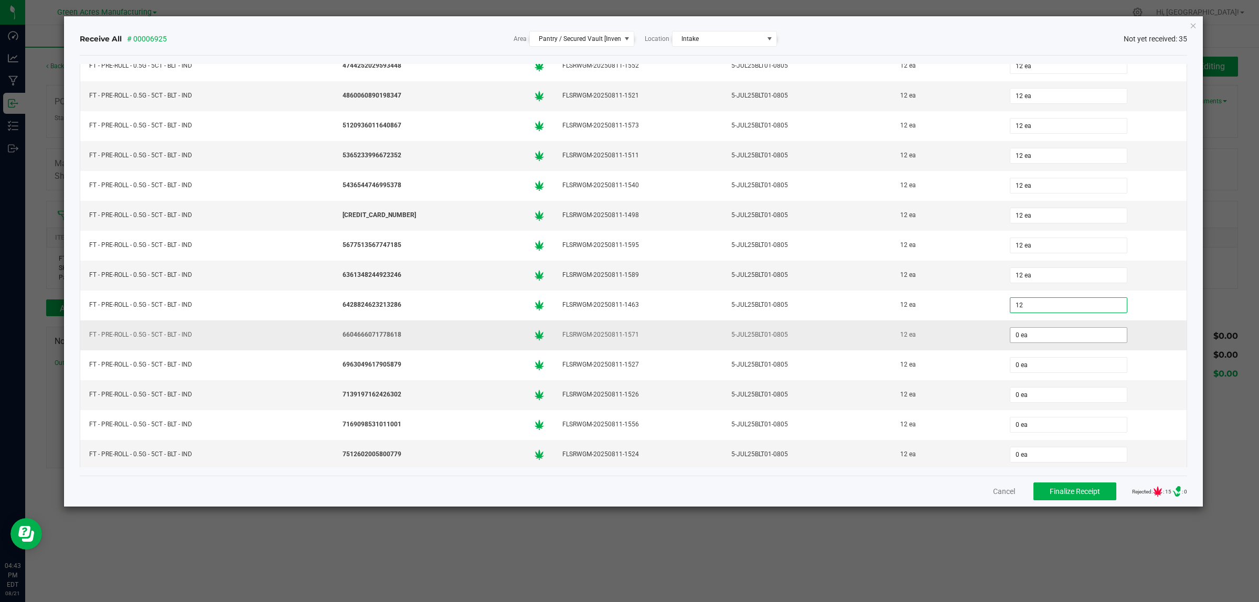
type input "12 ea"
click at [1019, 343] on input "0" at bounding box center [1068, 335] width 116 height 15
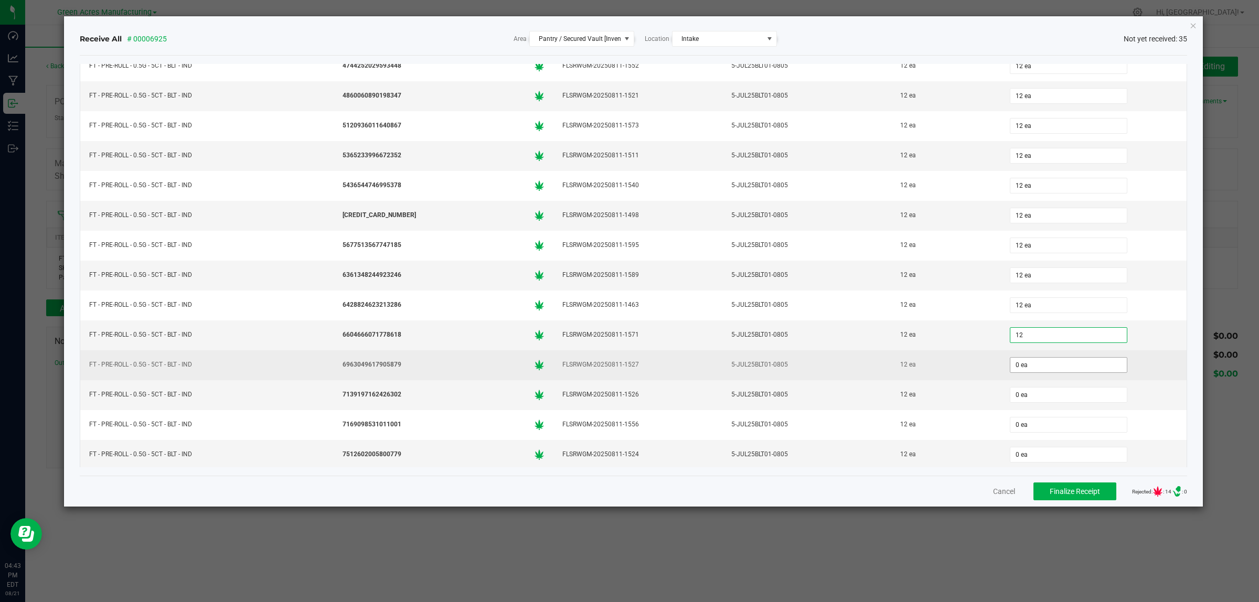
type input "12 ea"
click at [1023, 372] on input "0" at bounding box center [1068, 365] width 116 height 15
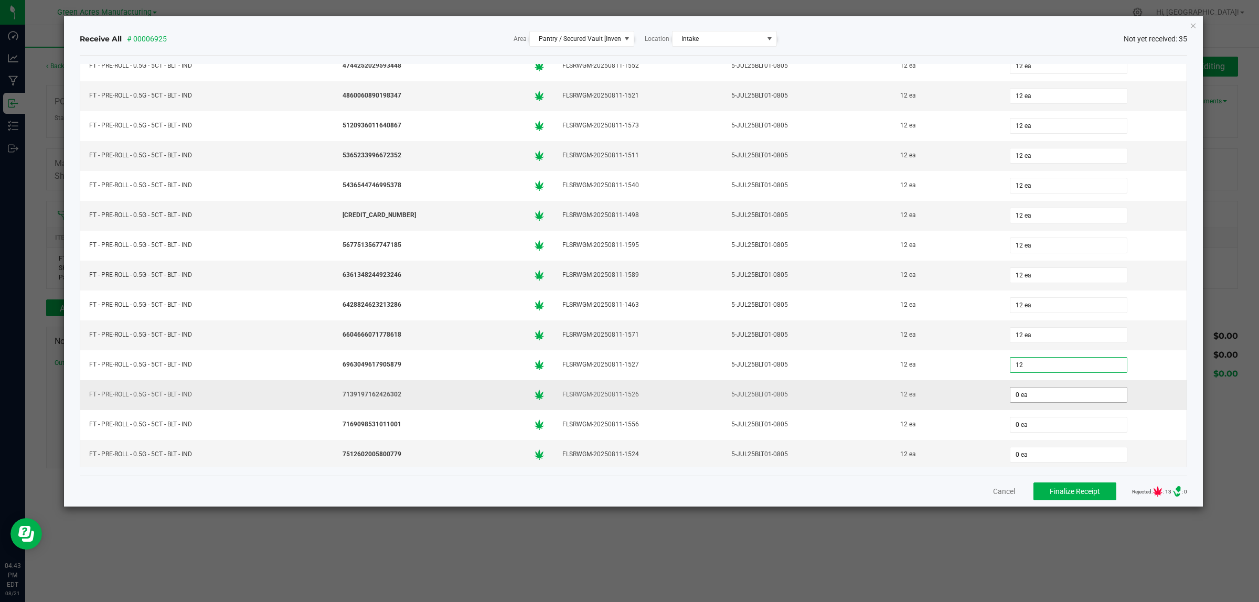
type input "12 ea"
click at [1025, 402] on input "0" at bounding box center [1068, 395] width 116 height 15
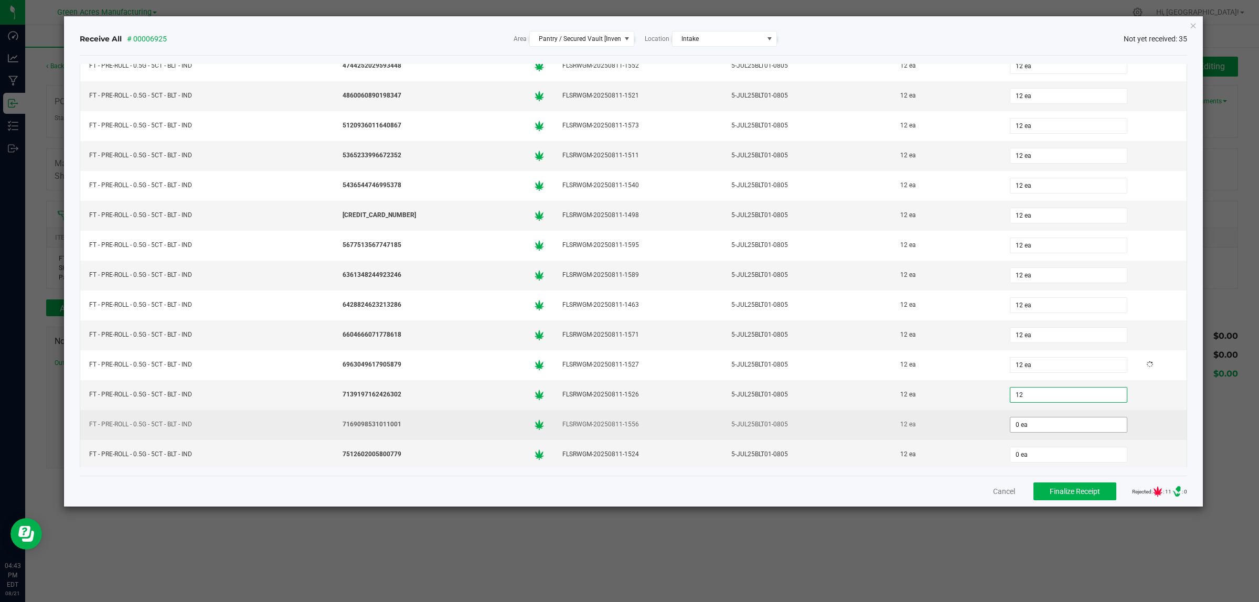
type input "12 ea"
click at [1031, 432] on input "0" at bounding box center [1068, 425] width 116 height 15
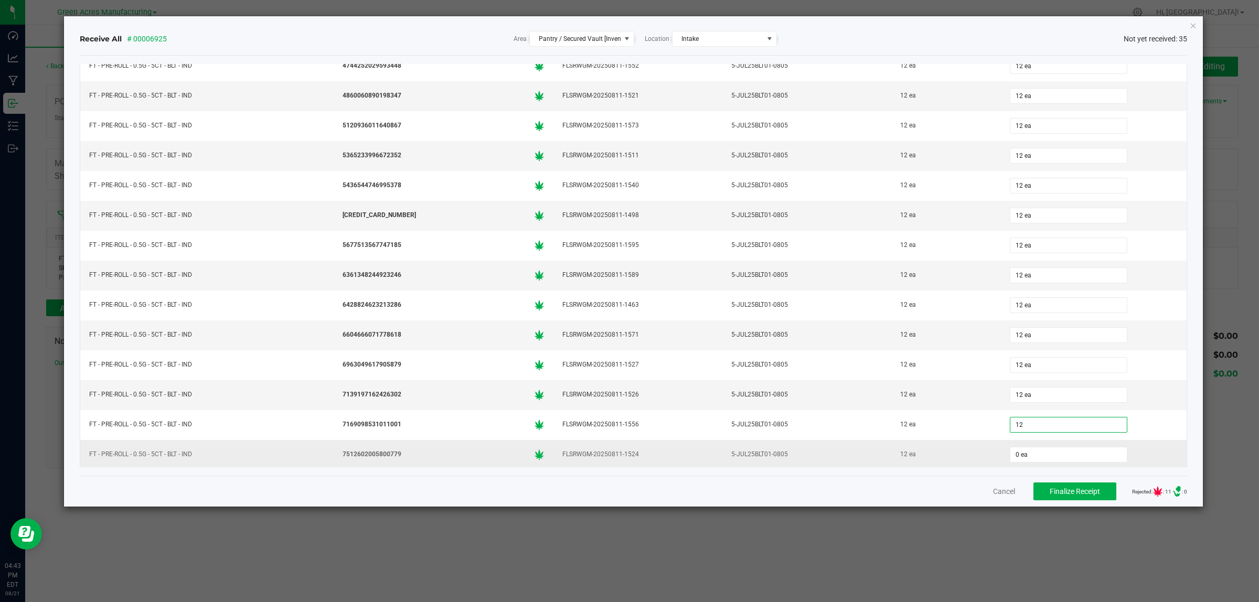
type input "12 ea"
click at [1032, 455] on div "0 ea" at bounding box center [1093, 454] width 173 height 21
click at [1034, 460] on input "0" at bounding box center [1068, 454] width 116 height 15
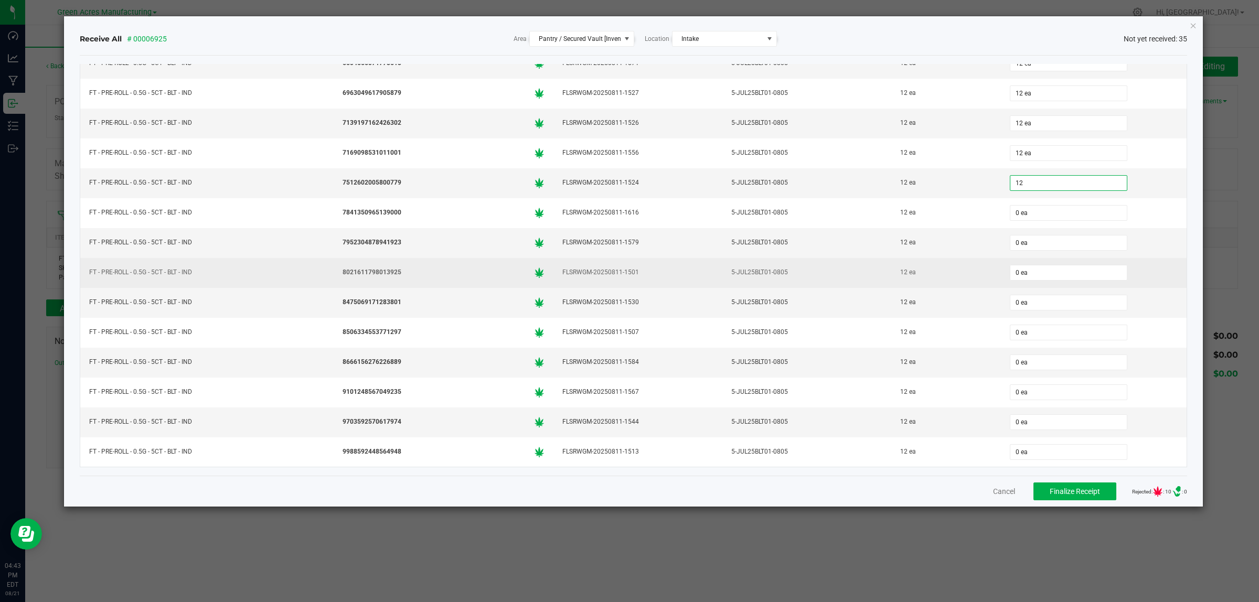
scroll to position [679, 0]
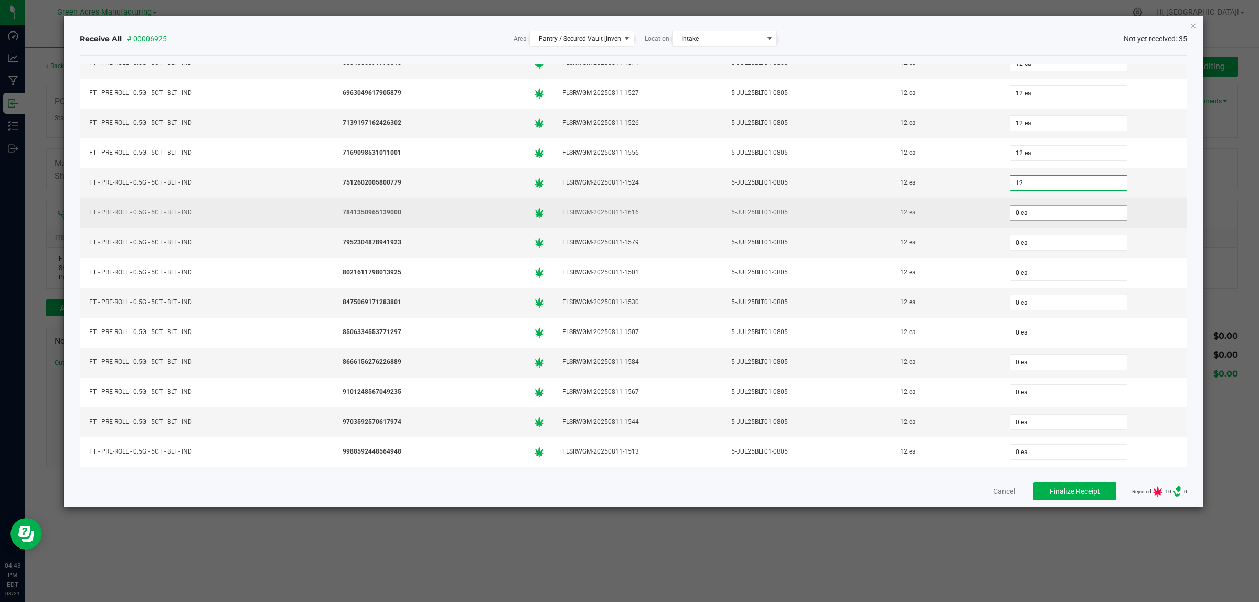
type input "12 ea"
click at [1010, 208] on input "0" at bounding box center [1068, 213] width 116 height 15
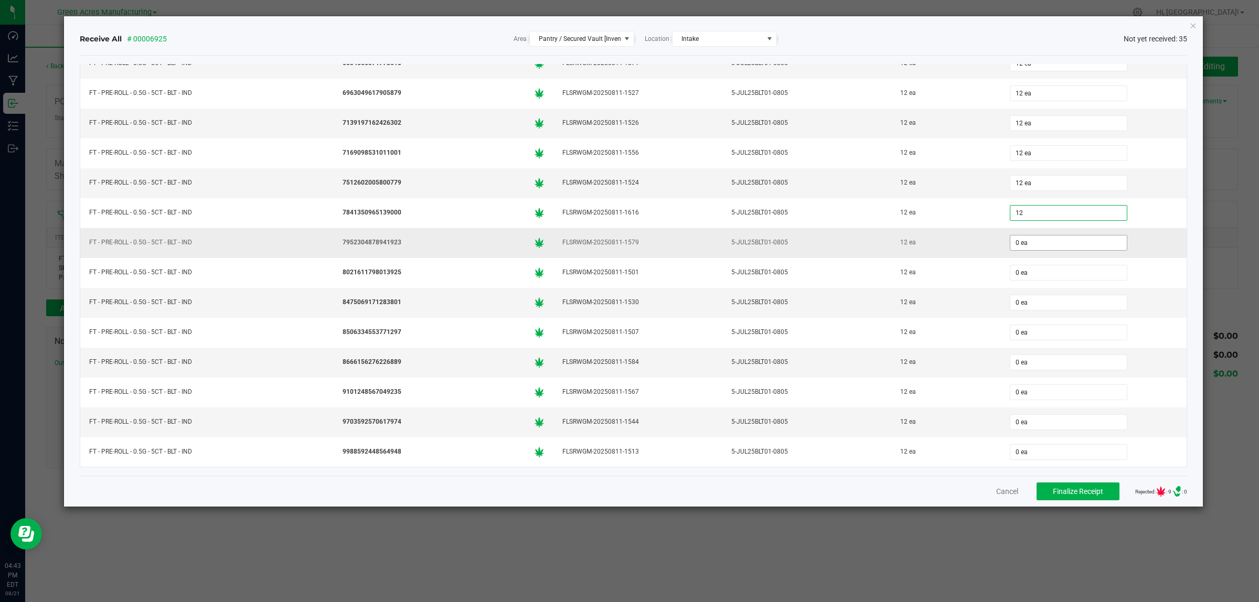
type input "12 ea"
click at [1040, 239] on input "0" at bounding box center [1068, 243] width 116 height 15
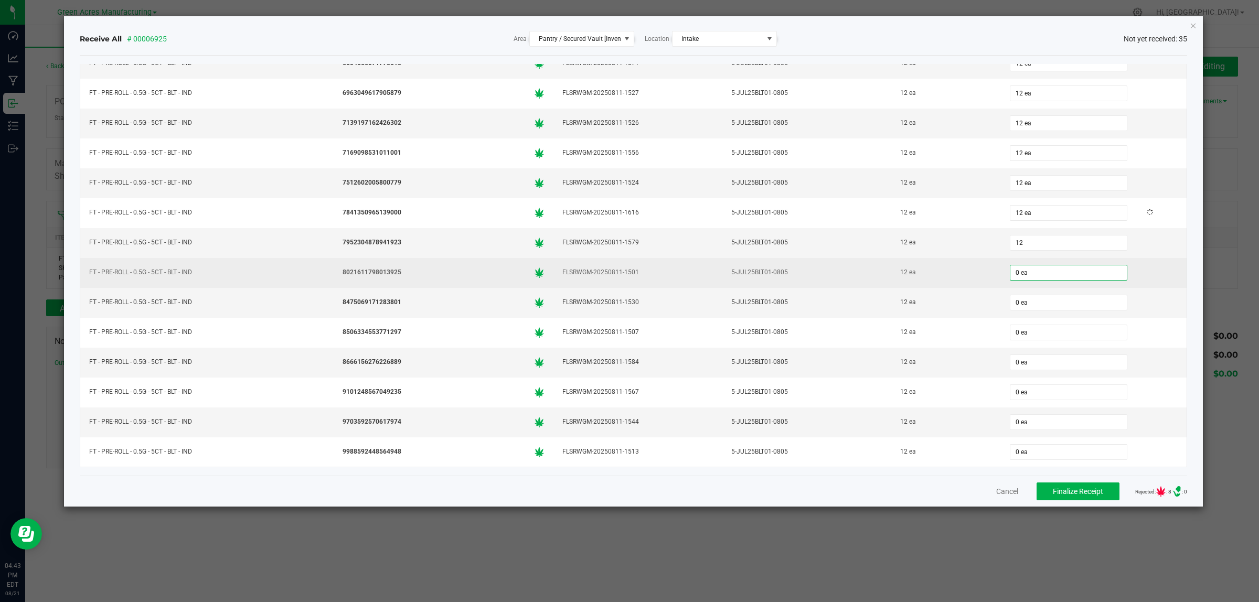
type input "12 ea"
click at [1014, 271] on input "0" at bounding box center [1068, 272] width 116 height 15
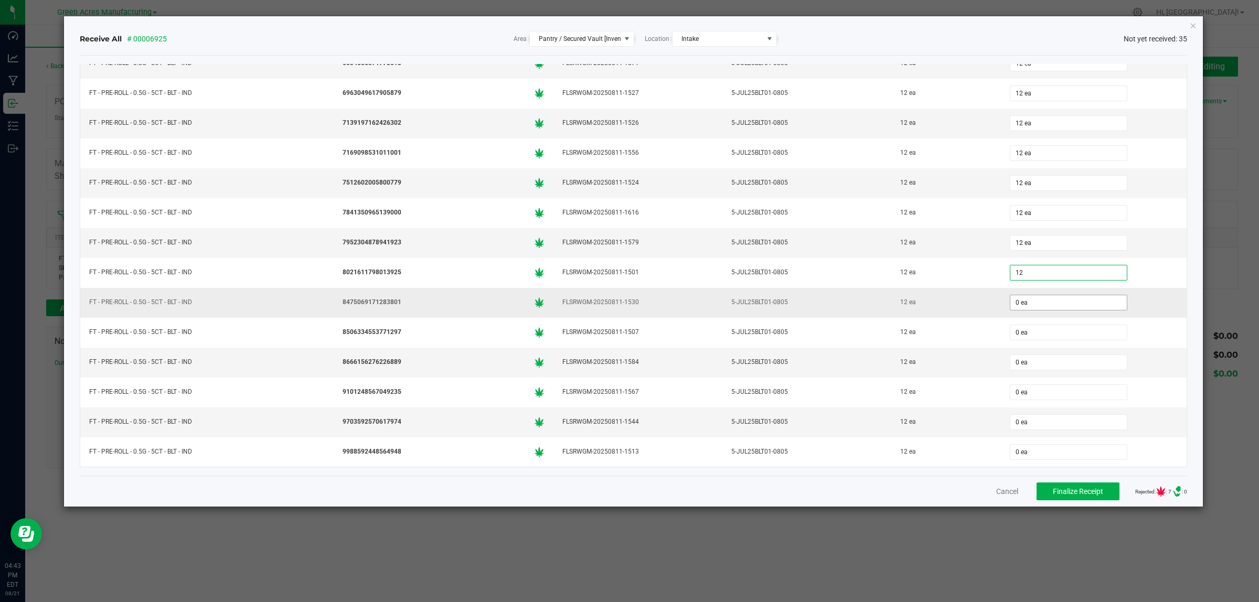
type input "12 ea"
click at [1014, 303] on input "0" at bounding box center [1068, 302] width 116 height 15
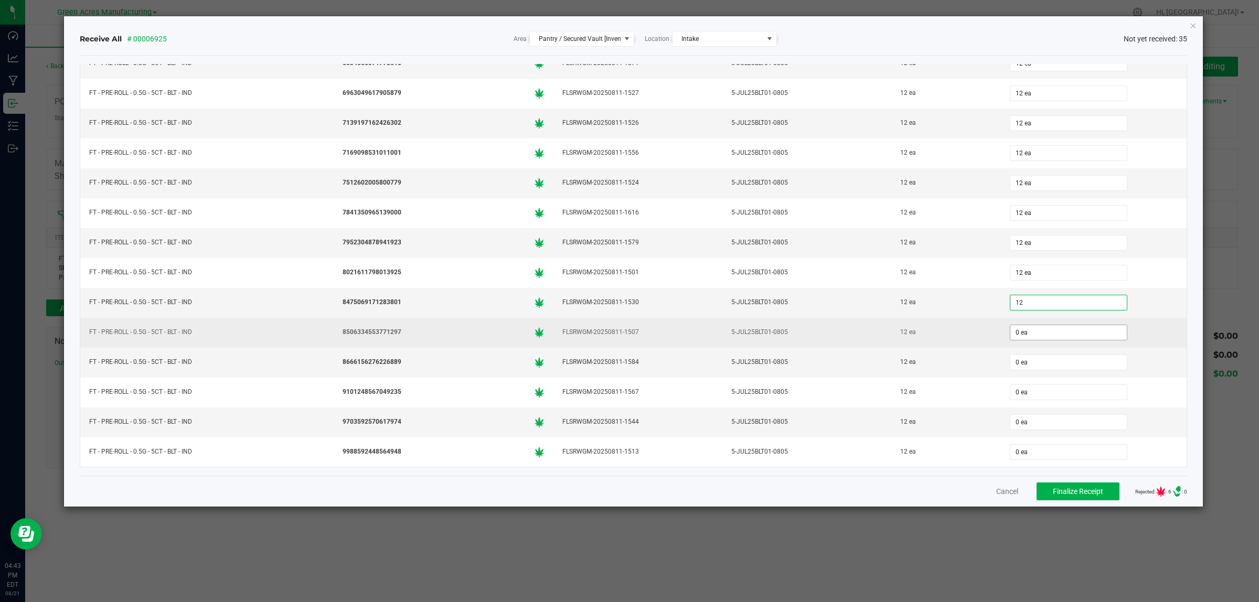
type input "12 ea"
click at [1014, 332] on input "0" at bounding box center [1068, 332] width 116 height 15
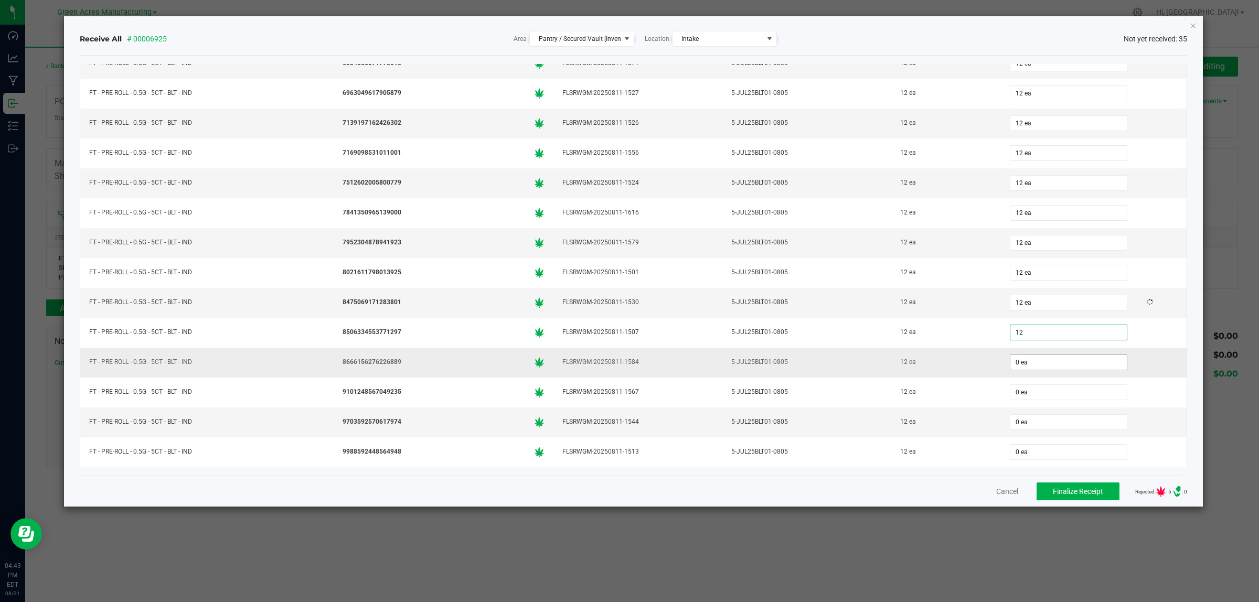
type input "12 ea"
click at [1020, 363] on input "0" at bounding box center [1068, 362] width 116 height 15
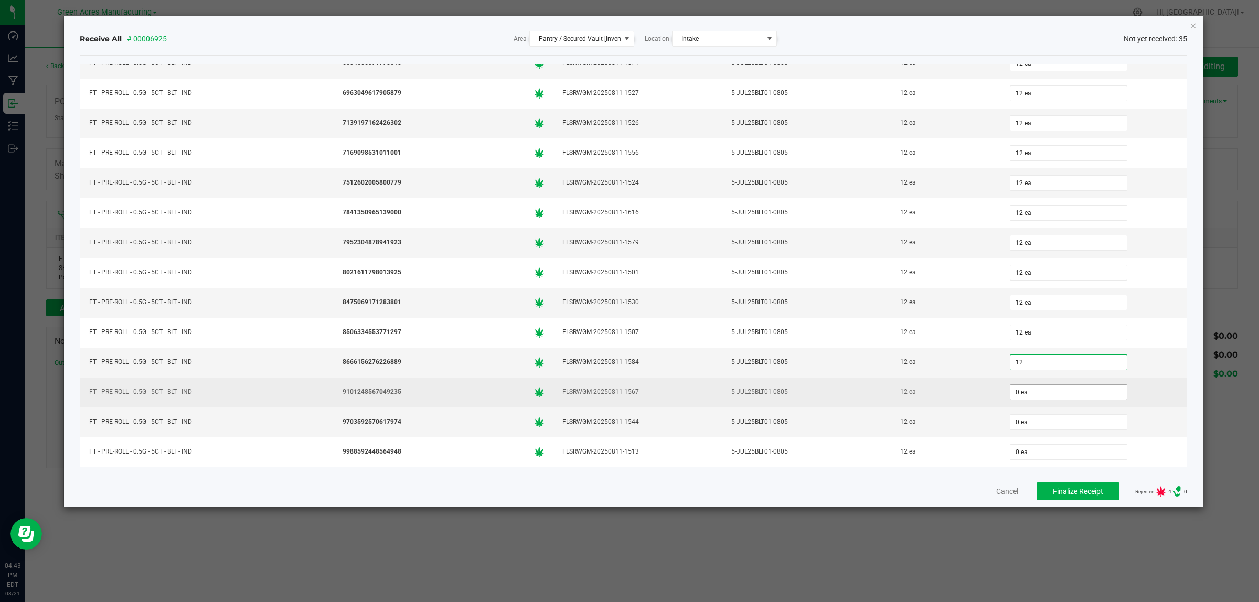
type input "12 ea"
click at [1017, 390] on input "0" at bounding box center [1068, 392] width 116 height 15
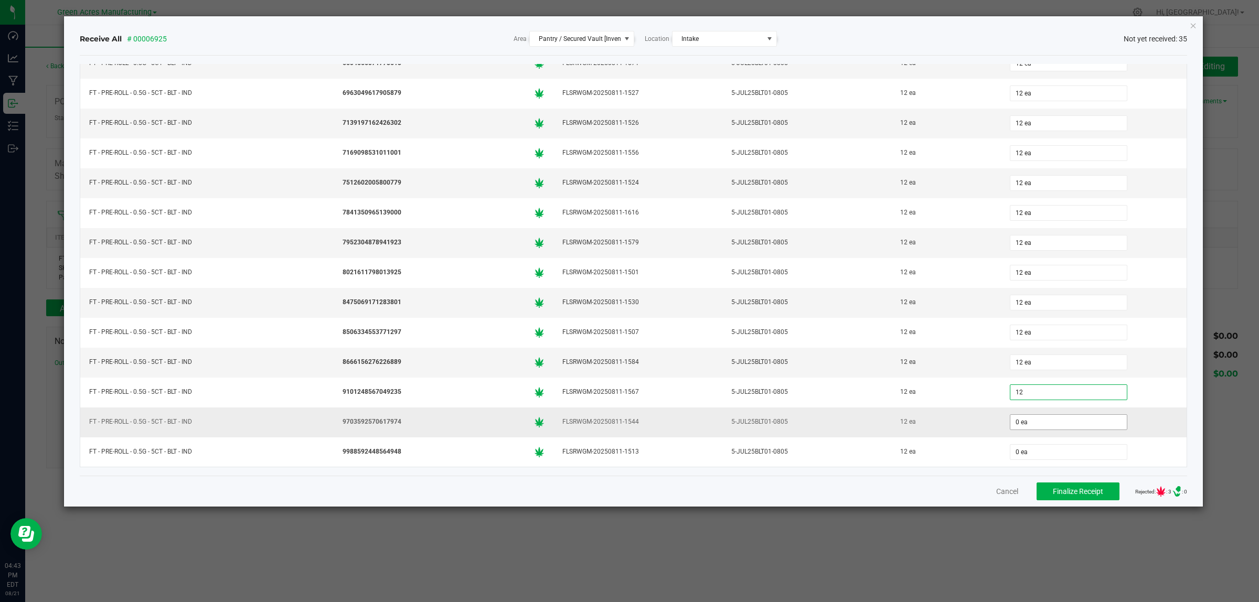
type input "12 ea"
click at [1018, 420] on input "0" at bounding box center [1068, 422] width 116 height 15
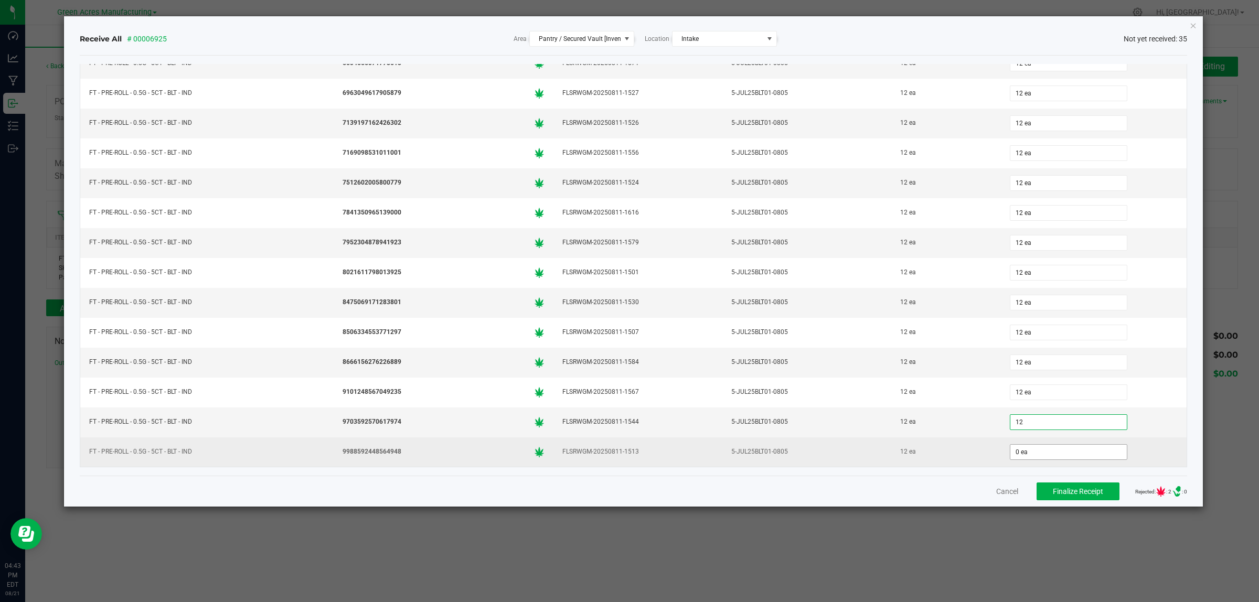
type input "12 ea"
click at [1020, 450] on input "0" at bounding box center [1068, 452] width 116 height 15
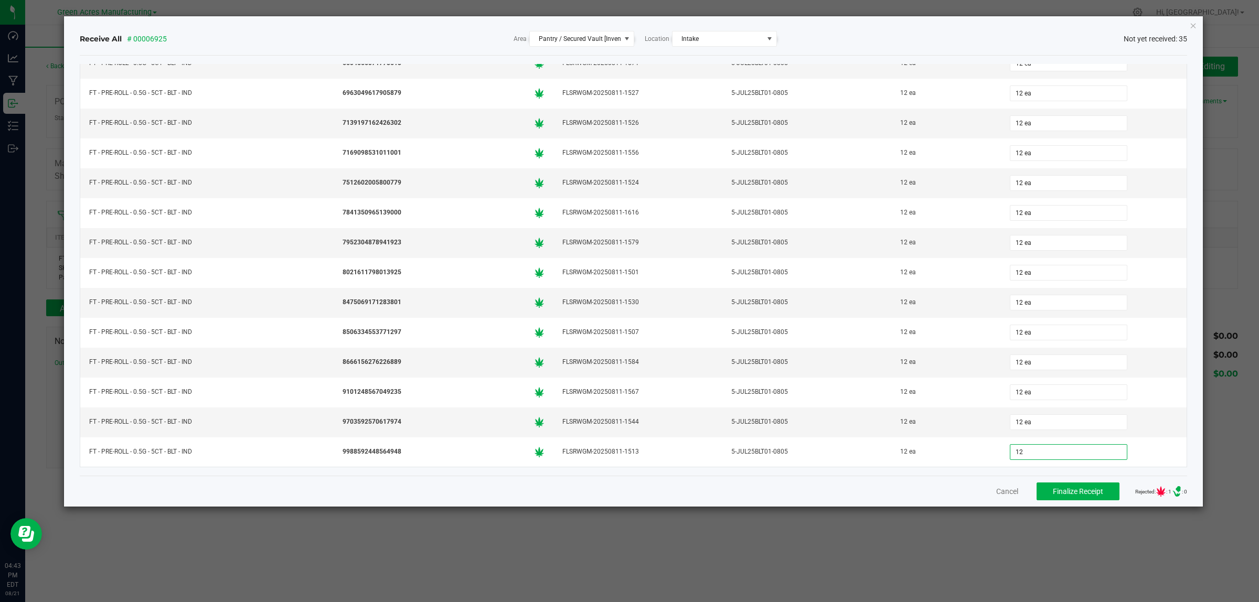
type input "12 ea"
click at [794, 502] on div "Cancel Finalize Receipt Rejected: : 1 .st0{ } : 0" at bounding box center [634, 491] width 1108 height 31
click at [1055, 489] on span "Finalize Receipt" at bounding box center [1078, 491] width 50 height 8
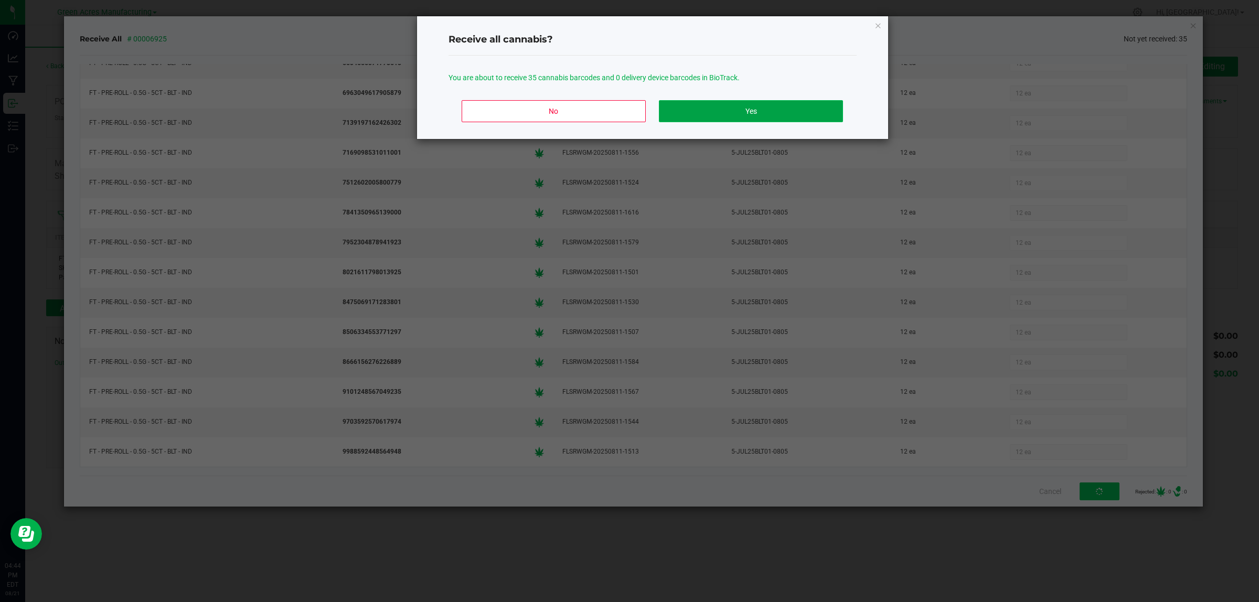
click at [783, 105] on button "Yes" at bounding box center [751, 111] width 184 height 22
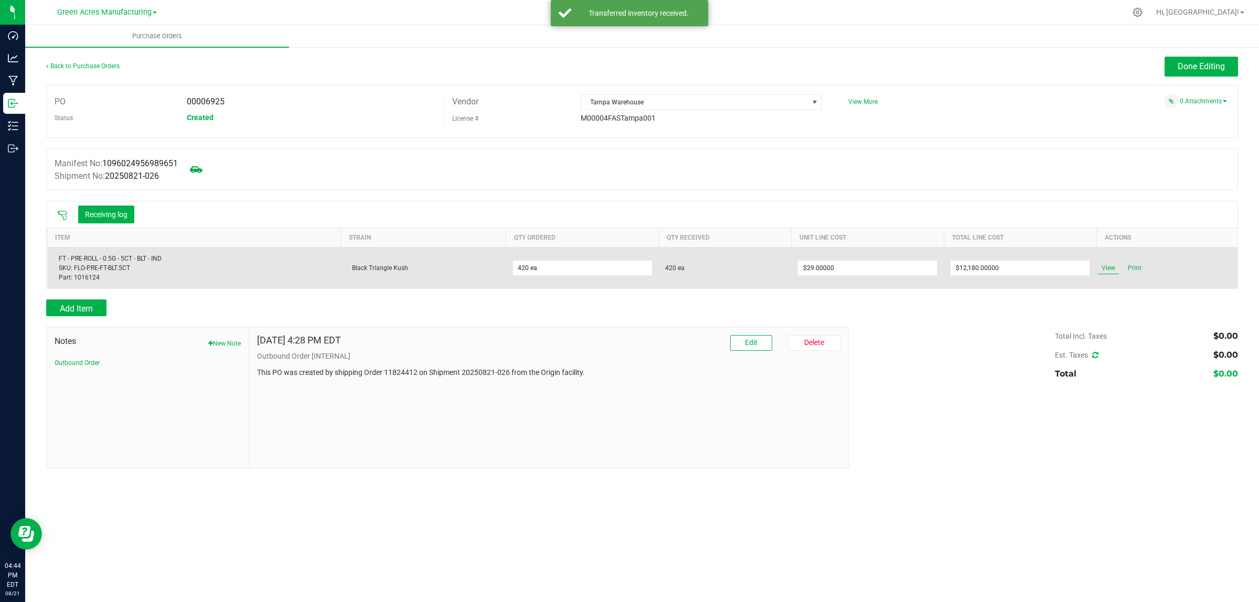
click at [1115, 265] on span "View" at bounding box center [1108, 268] width 21 height 13
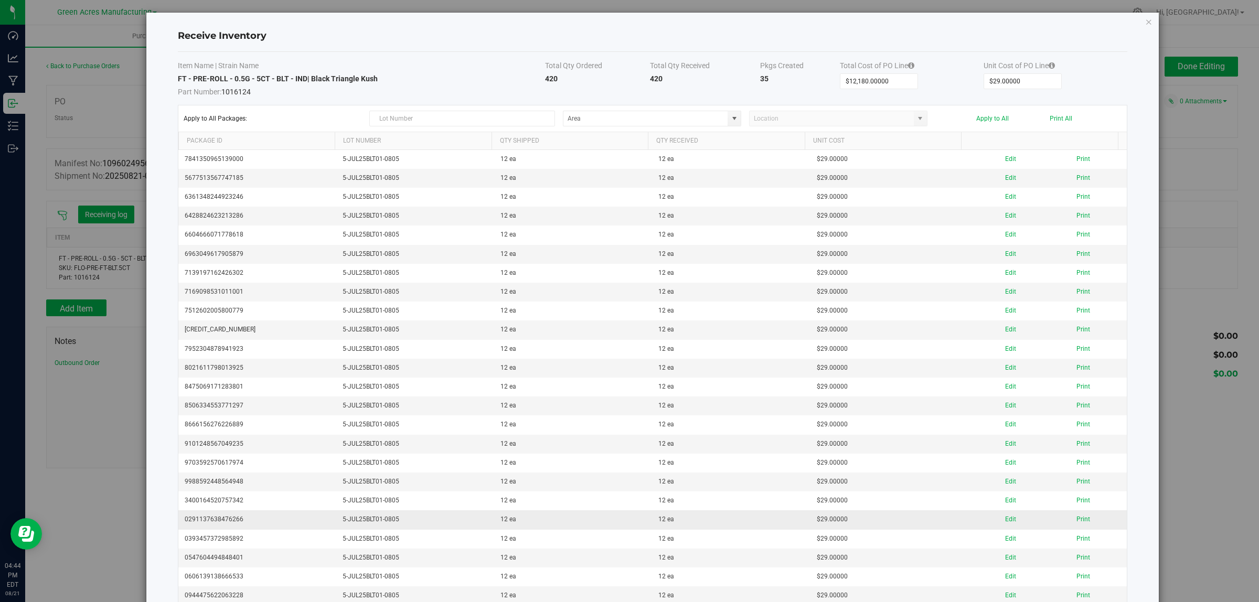
scroll to position [0, 0]
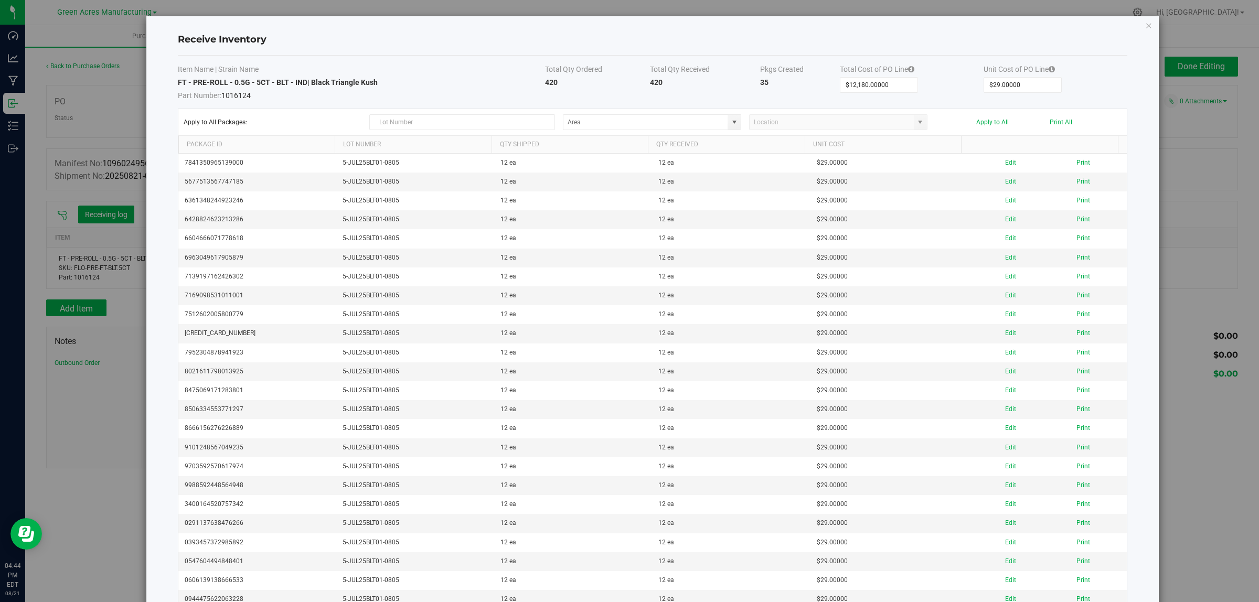
click at [1145, 26] on icon "Close modal" at bounding box center [1148, 25] width 7 height 13
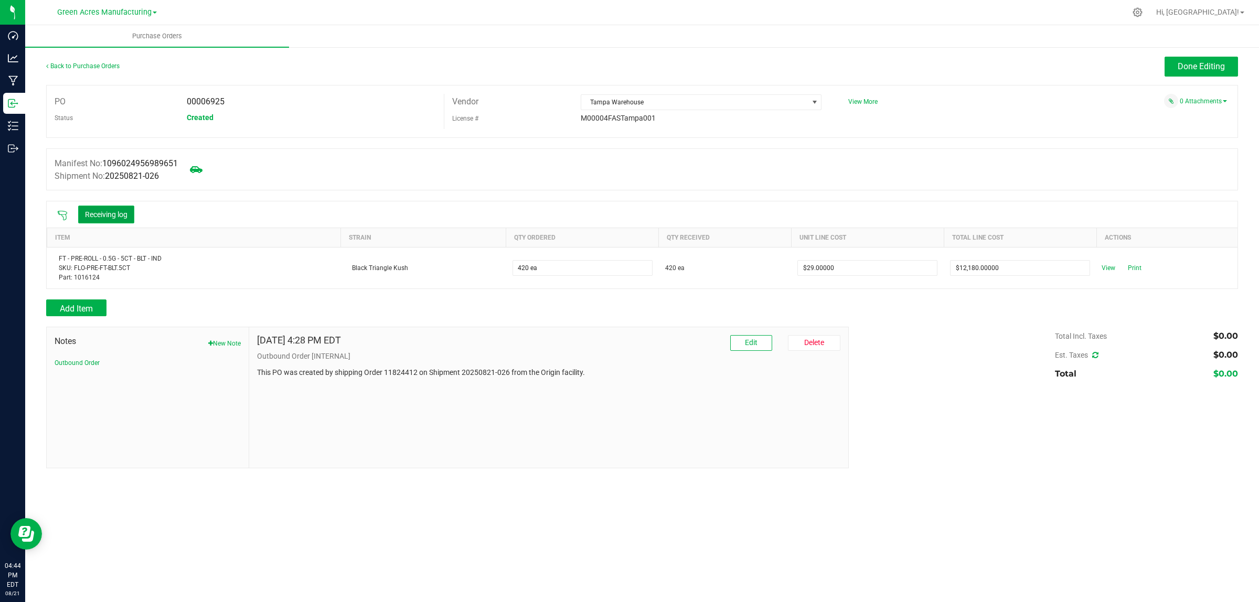
click at [111, 215] on button "Receiving log" at bounding box center [106, 215] width 56 height 18
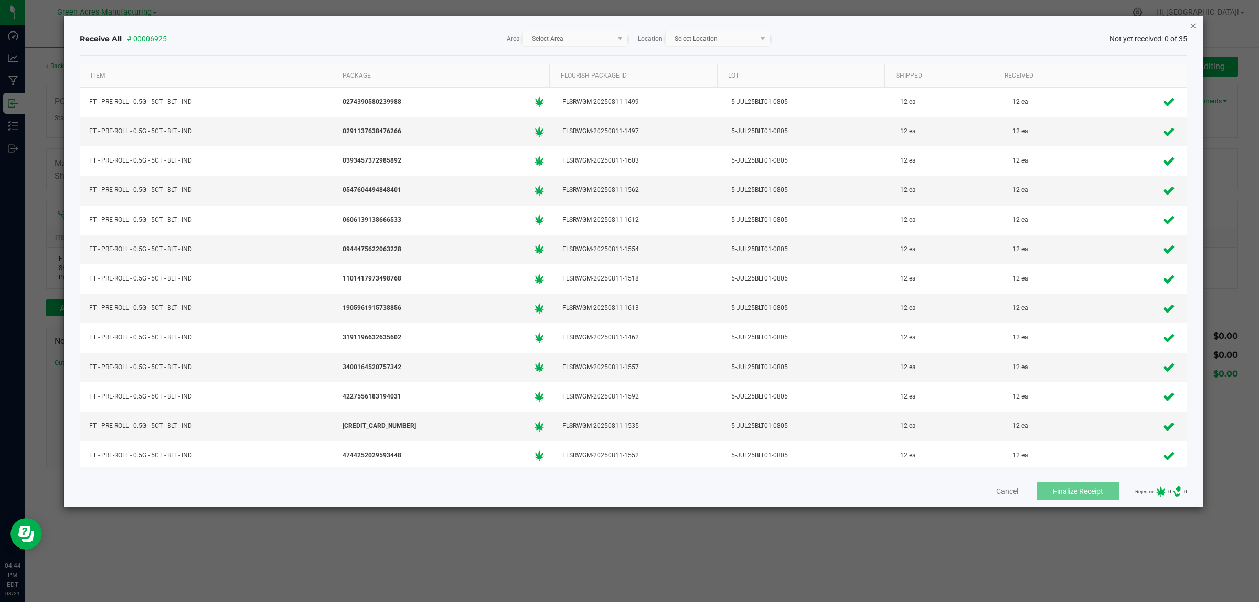
click at [1190, 23] on icon "Close" at bounding box center [1193, 25] width 7 height 13
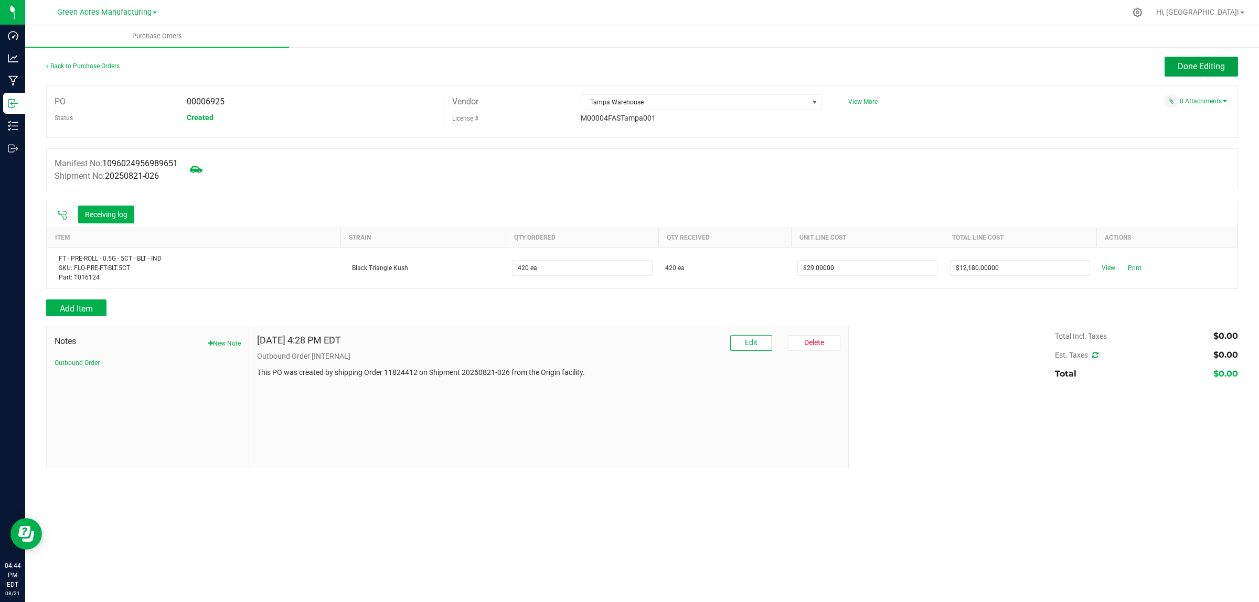
drag, startPoint x: 1203, startPoint y: 66, endPoint x: 935, endPoint y: 9, distance: 274.0
click at [1197, 66] on span "Done Editing" at bounding box center [1201, 66] width 47 height 10
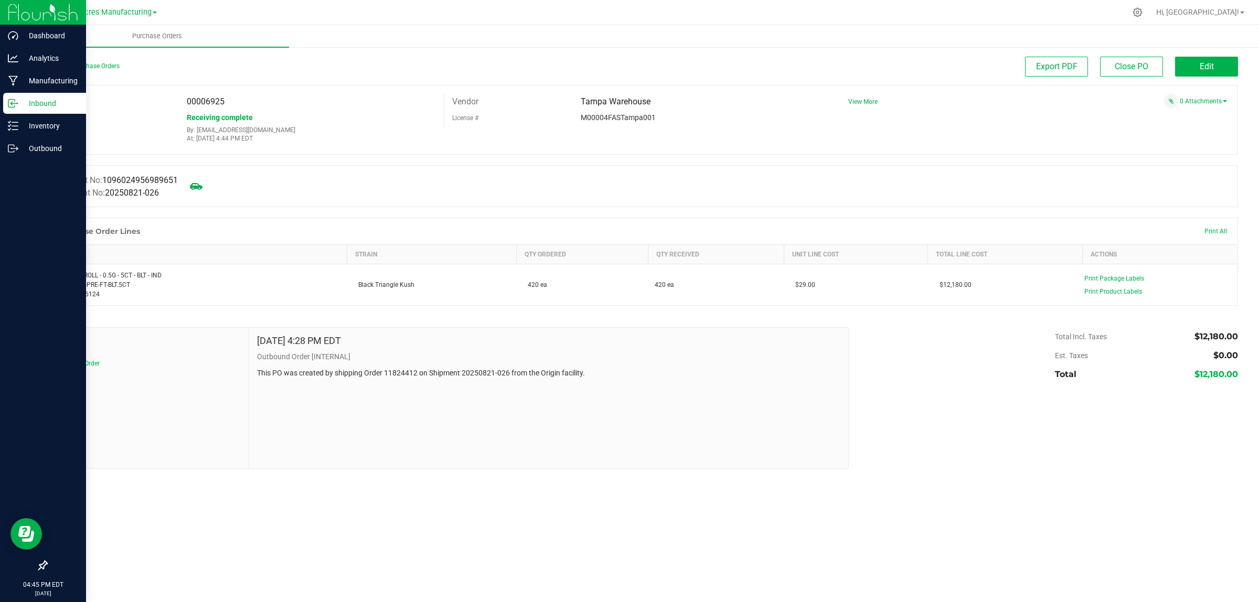
click at [38, 102] on p "Inbound" at bounding box center [49, 103] width 63 height 13
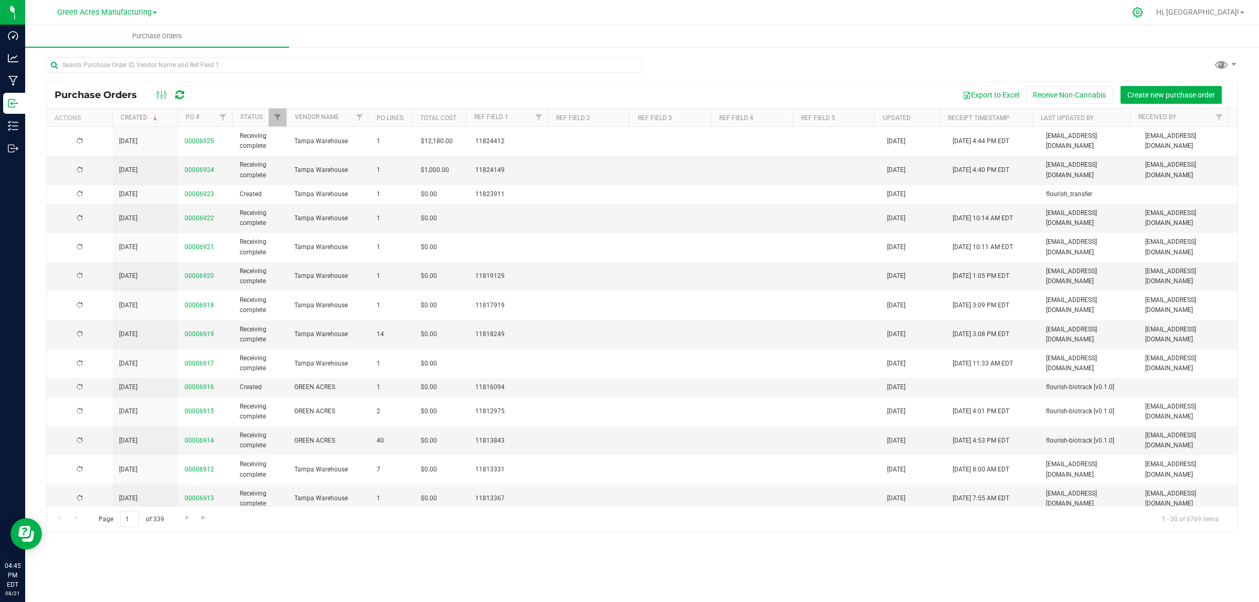
click at [1143, 9] on icon at bounding box center [1137, 12] width 11 height 11
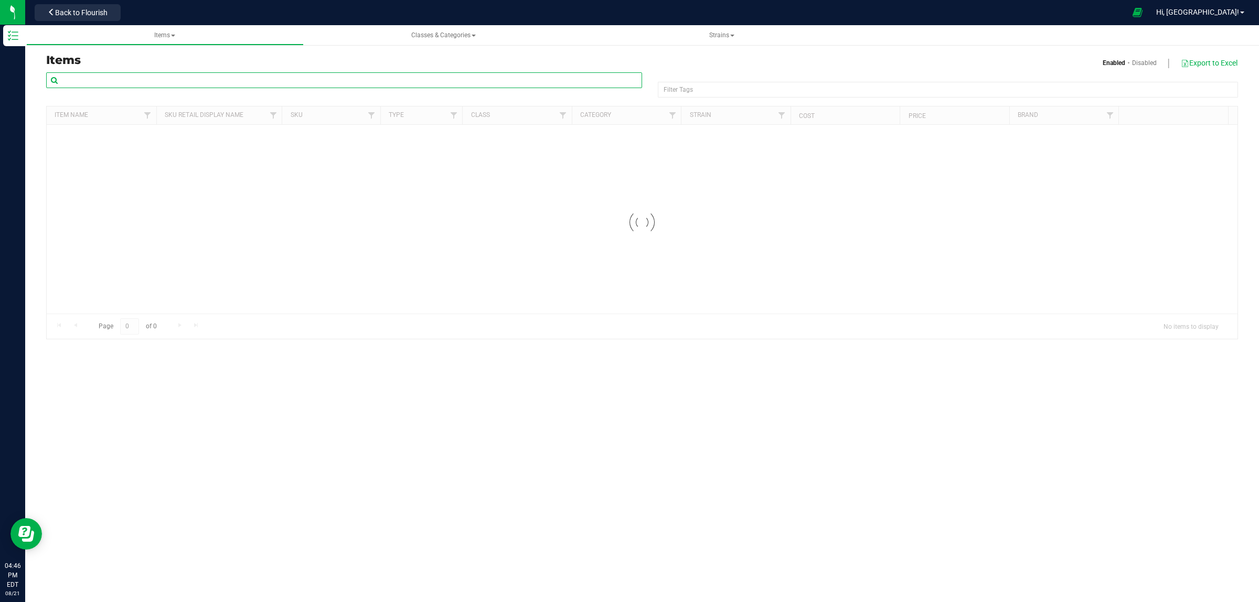
click at [127, 76] on input "text" at bounding box center [344, 80] width 596 height 16
paste input "1018495"
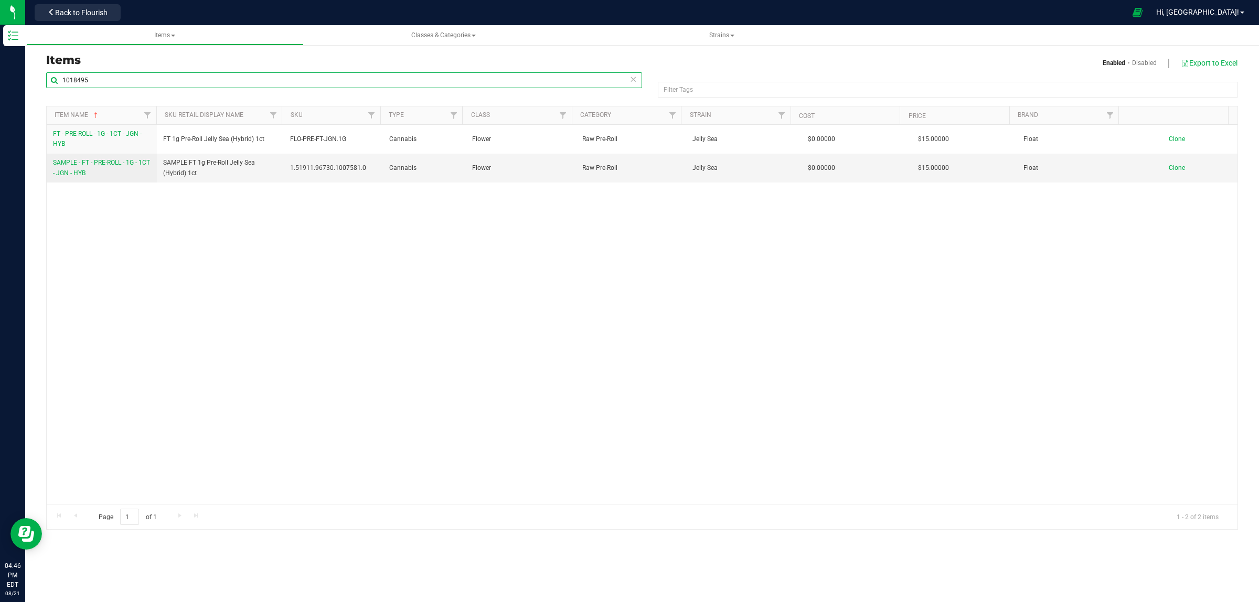
type input "1018495"
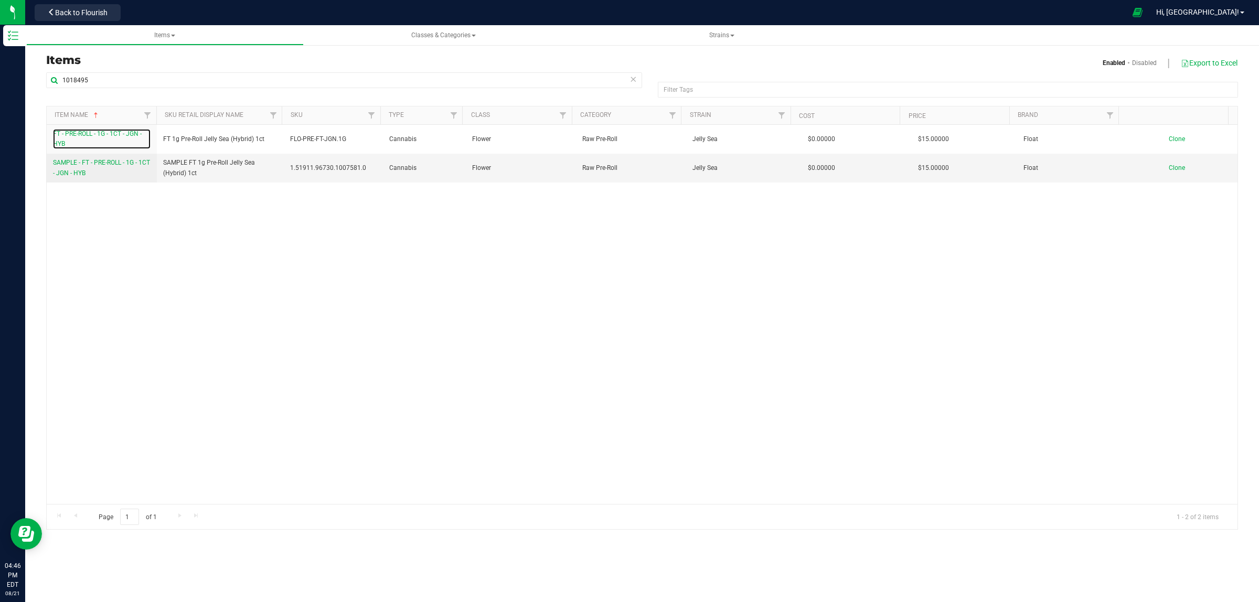
click at [74, 135] on span "FT - PRE-ROLL - 1G - 1CT - JGN - HYB" at bounding box center [97, 138] width 89 height 17
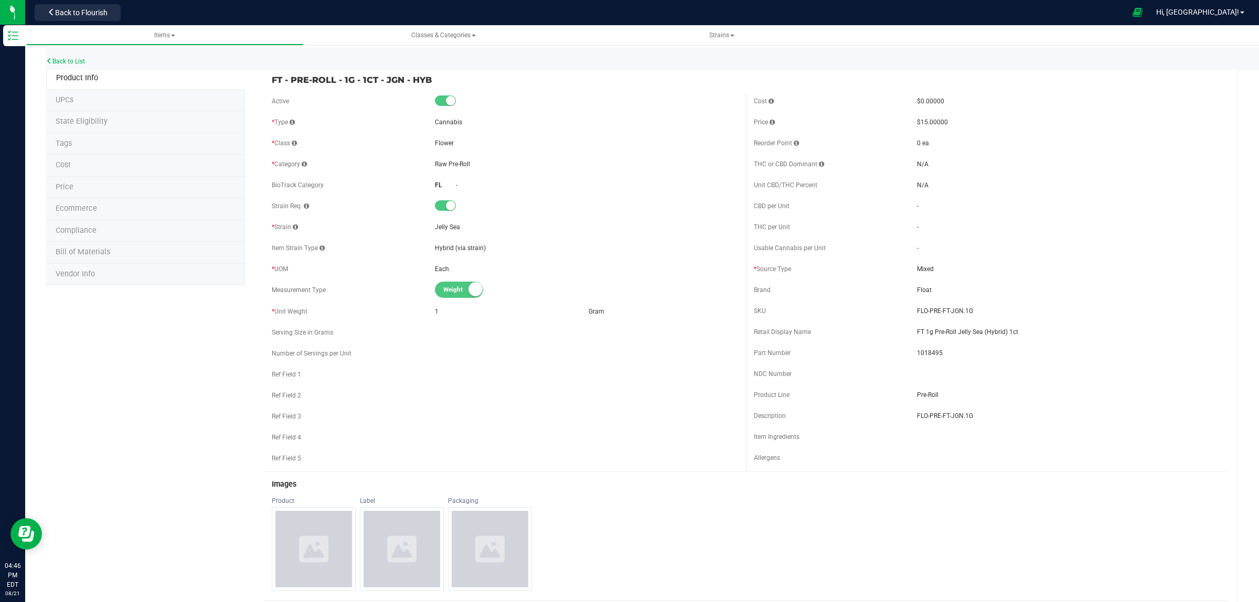
click at [83, 254] on span "Bill of Materials" at bounding box center [83, 252] width 55 height 9
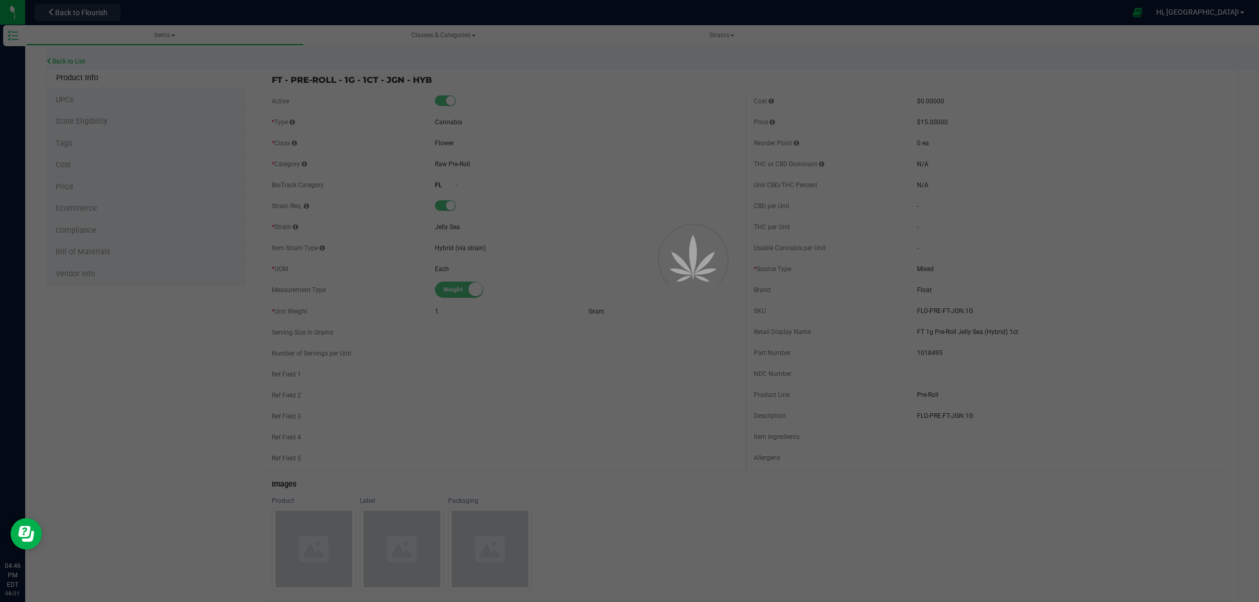
select select "13526"
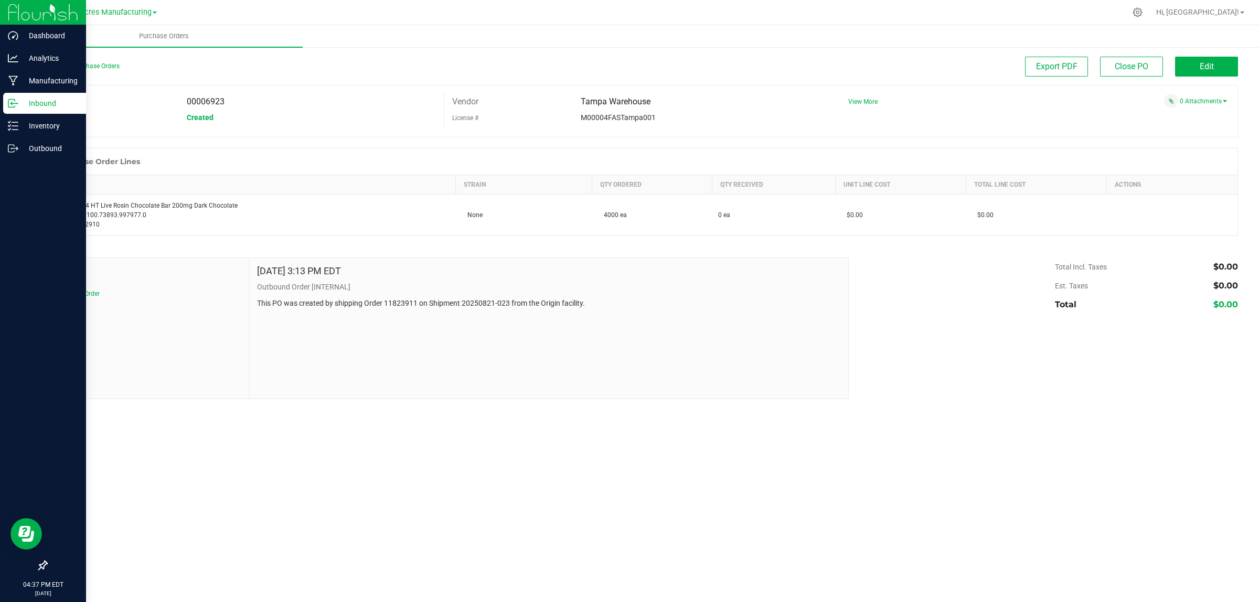
click at [35, 101] on p "Inbound" at bounding box center [49, 103] width 63 height 13
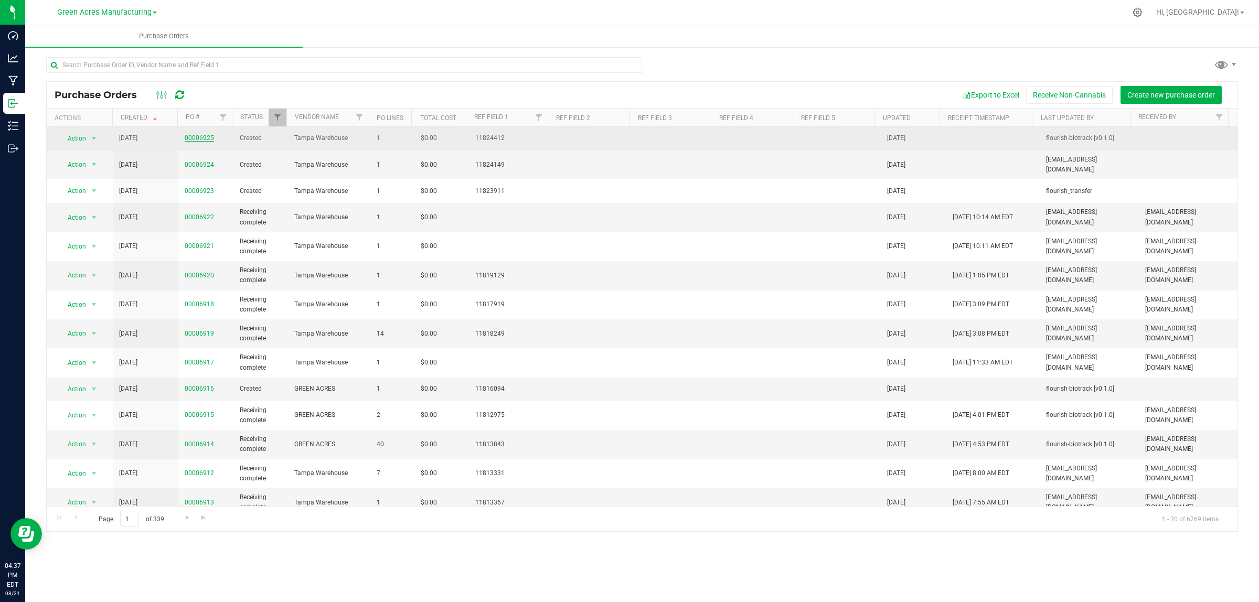
click at [207, 137] on link "00006925" at bounding box center [199, 137] width 29 height 7
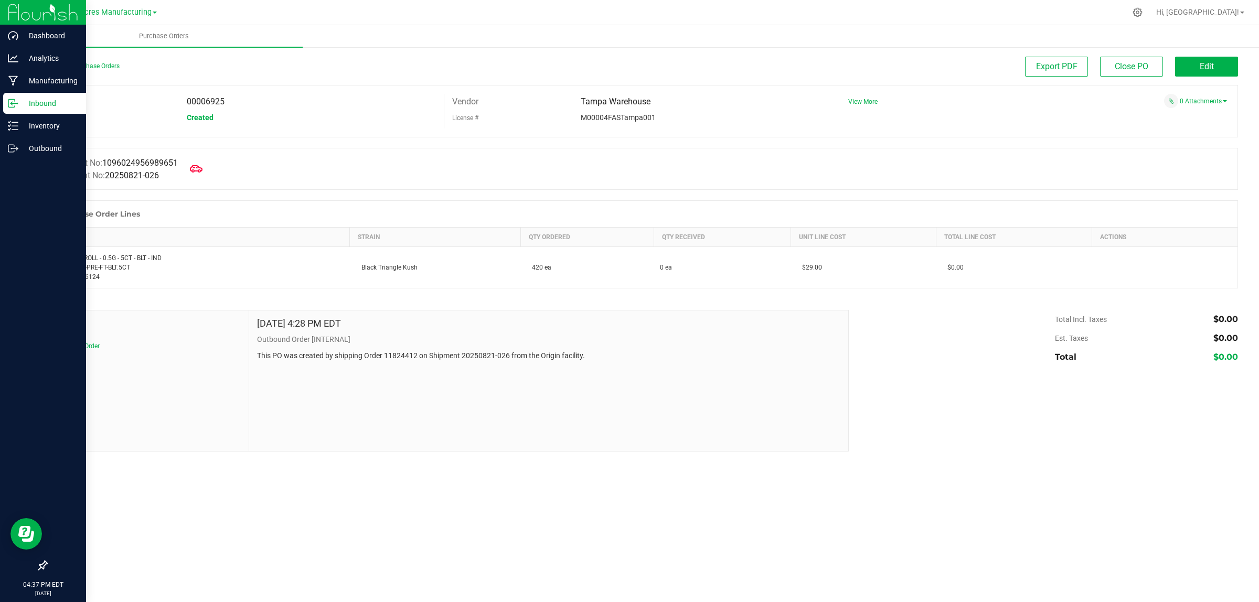
click at [37, 99] on p "Inbound" at bounding box center [49, 103] width 63 height 13
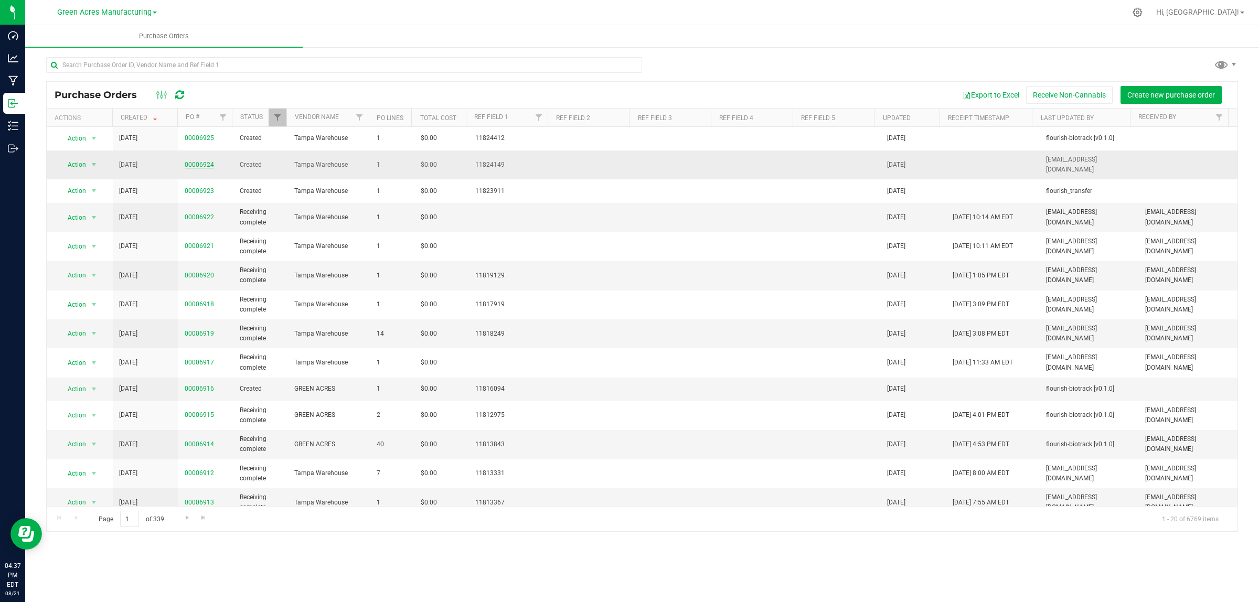
click at [204, 164] on link "00006924" at bounding box center [199, 164] width 29 height 7
